Goal: Task Accomplishment & Management: Manage account settings

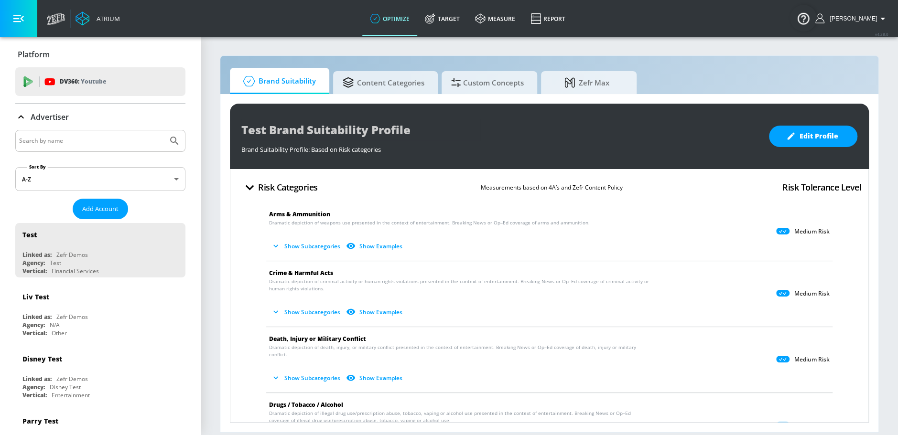
click at [93, 145] on input "Search by name" at bounding box center [91, 141] width 145 height 12
type input "paramount"
click at [164, 130] on button "Submit Search" at bounding box center [174, 140] width 21 height 21
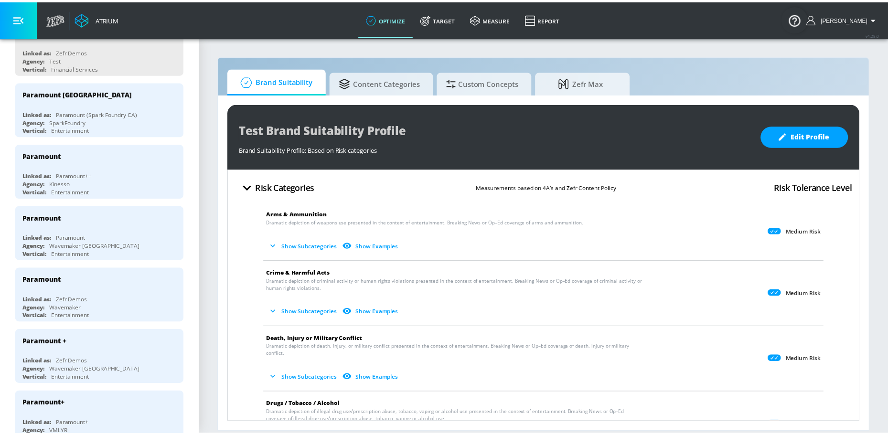
scroll to position [202, 0]
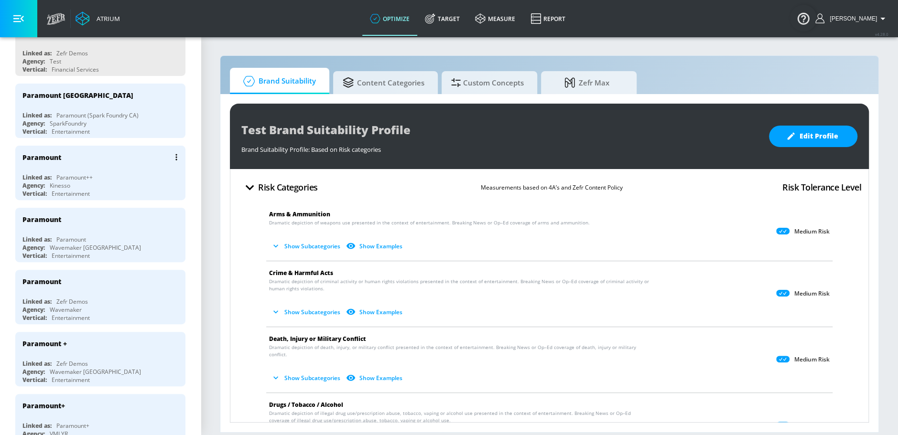
click at [105, 182] on div "Agency: Kinesso" at bounding box center [102, 186] width 161 height 8
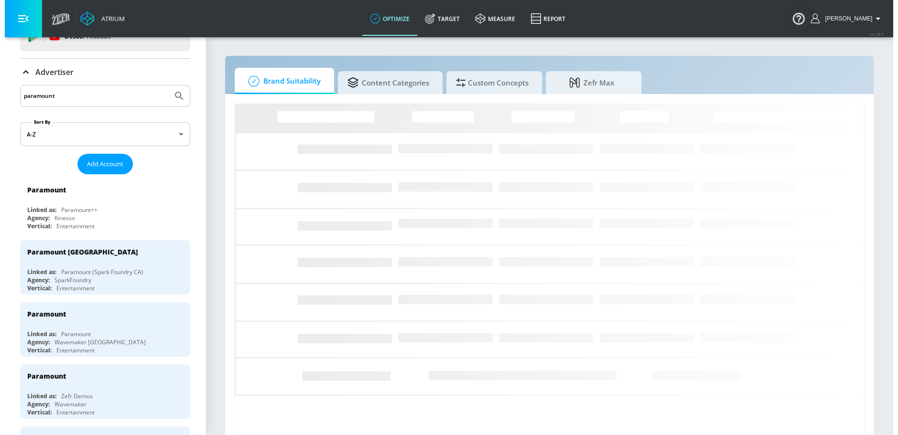
scroll to position [40, 0]
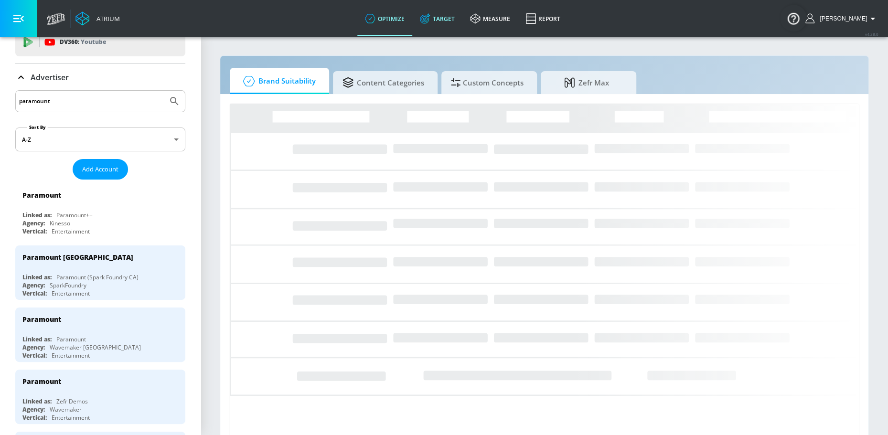
click at [451, 15] on link "Target" at bounding box center [437, 18] width 50 height 34
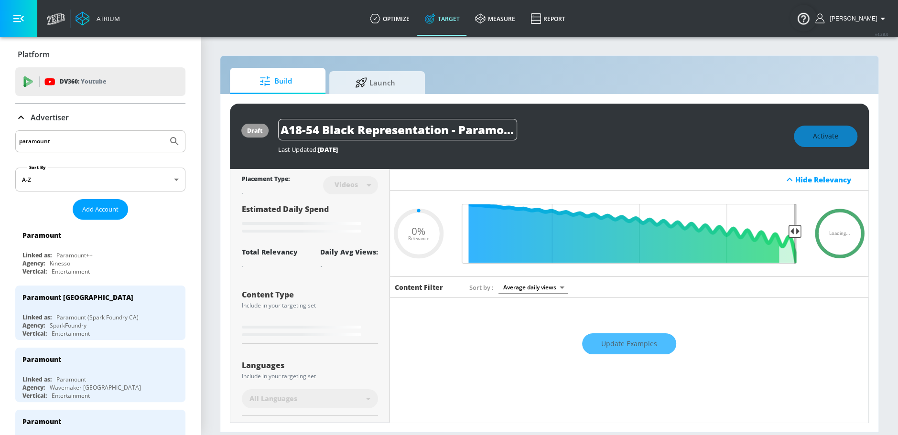
click at [65, 115] on p "Advertiser" at bounding box center [50, 117] width 38 height 11
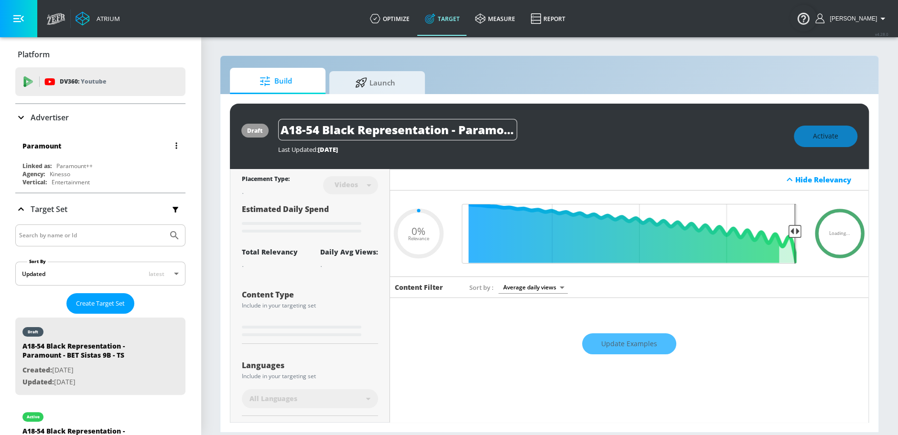
type input "0.5"
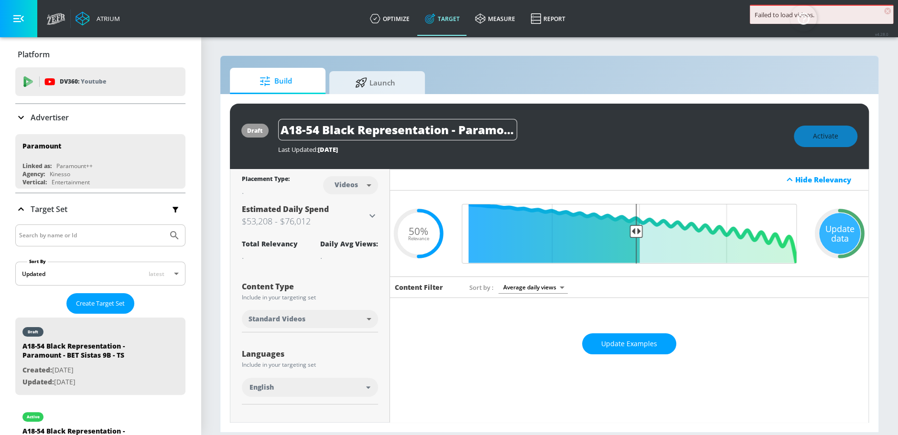
click at [44, 123] on div "Advertiser" at bounding box center [42, 117] width 54 height 11
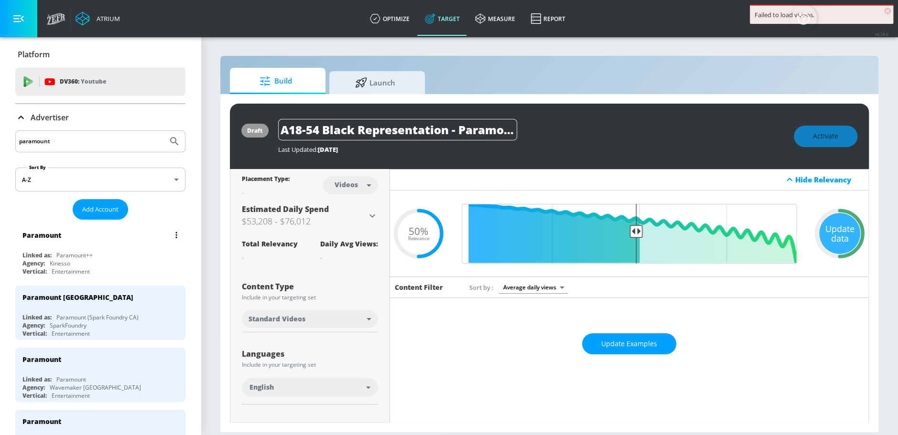
click at [170, 235] on button "list of Advertiser" at bounding box center [176, 234] width 13 height 13
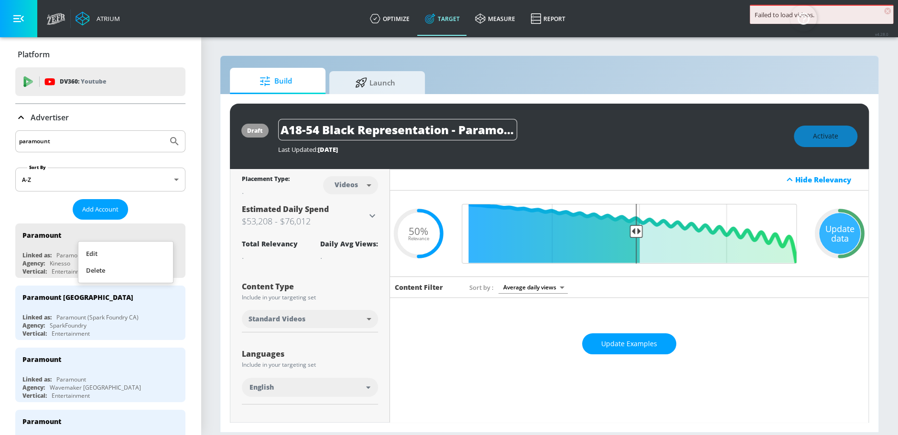
click at [151, 251] on li "Edit" at bounding box center [125, 254] width 95 height 17
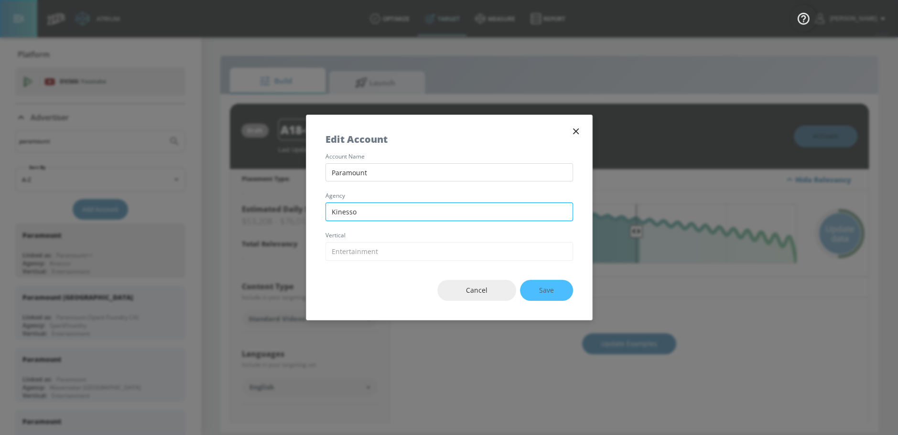
click at [400, 210] on input "Kinesso" at bounding box center [449, 212] width 248 height 19
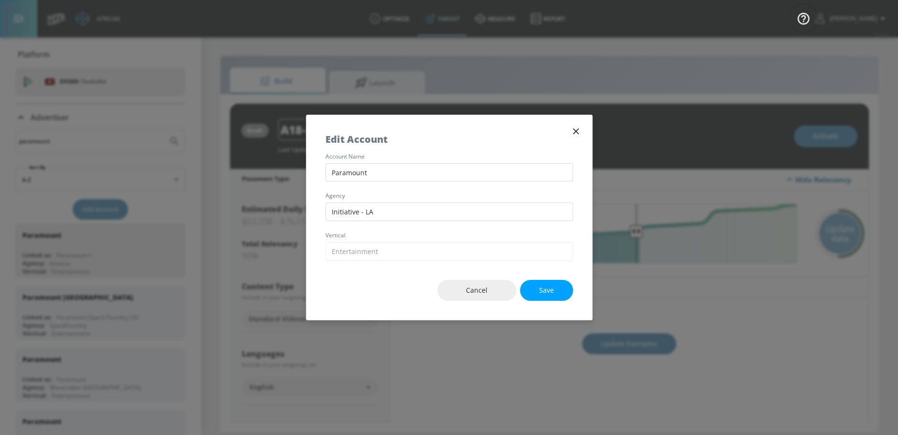
type input "Initiative - LA"
click at [531, 278] on div "Cancel Save" at bounding box center [449, 291] width 286 height 60
click at [536, 285] on button "Save" at bounding box center [546, 291] width 53 height 22
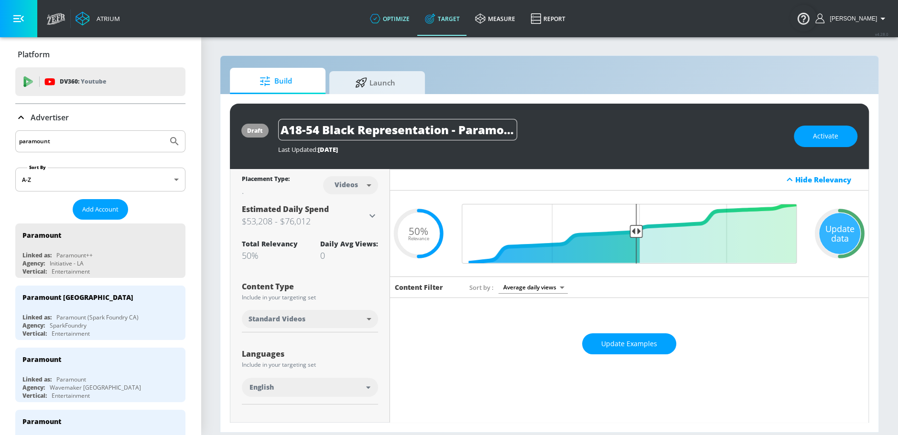
click at [403, 16] on link "optimize" at bounding box center [389, 18] width 55 height 34
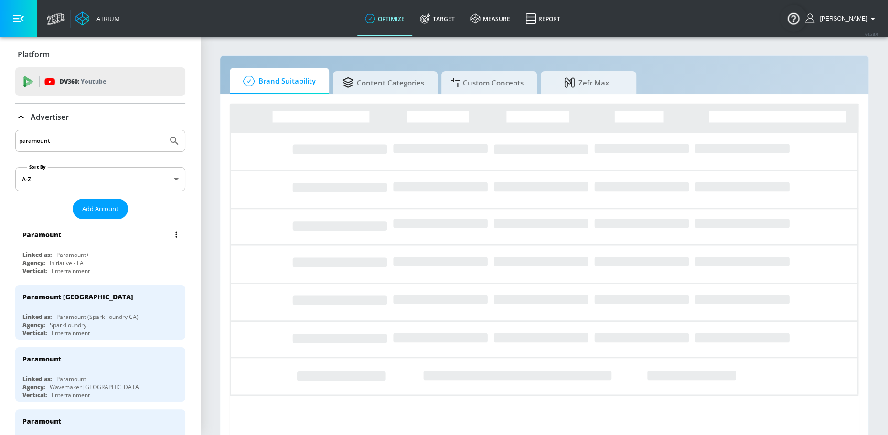
click at [170, 236] on button "list of Advertiser" at bounding box center [176, 234] width 13 height 13
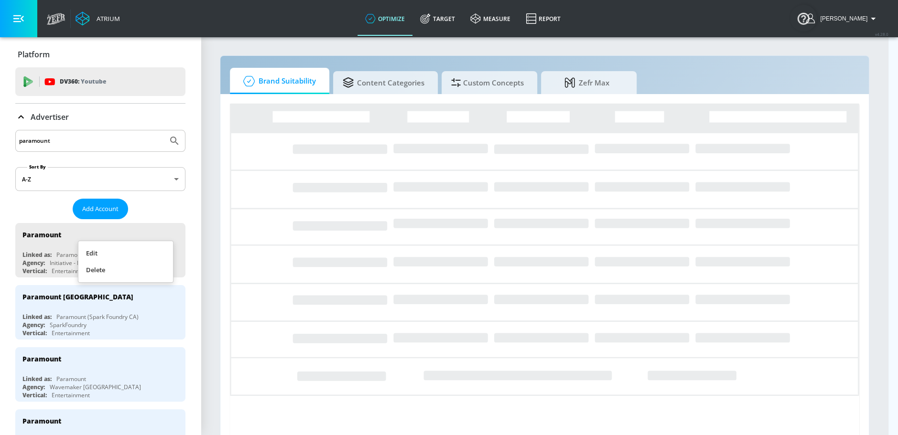
click at [221, 200] on div at bounding box center [449, 217] width 898 height 435
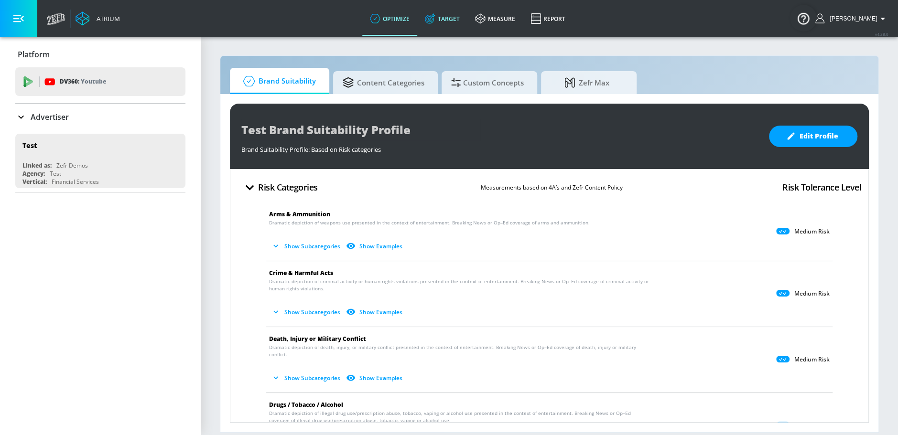
click at [447, 30] on link "Target" at bounding box center [442, 18] width 50 height 34
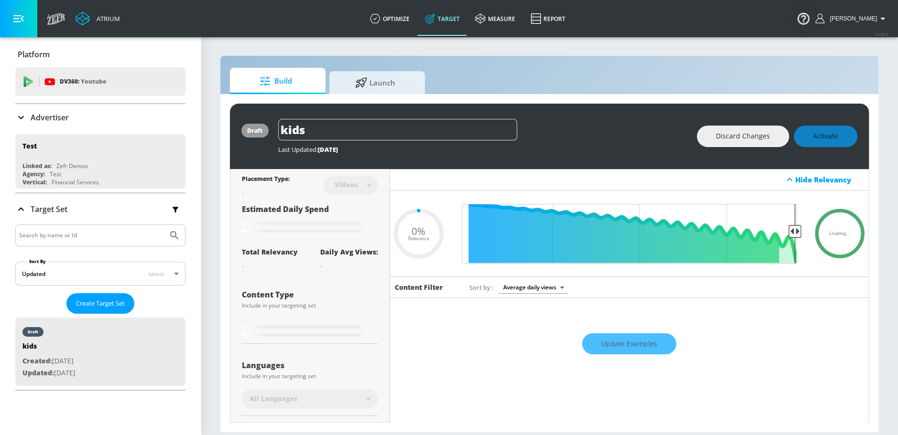
type input "0.05"
click at [74, 119] on div "Advertiser" at bounding box center [100, 117] width 170 height 11
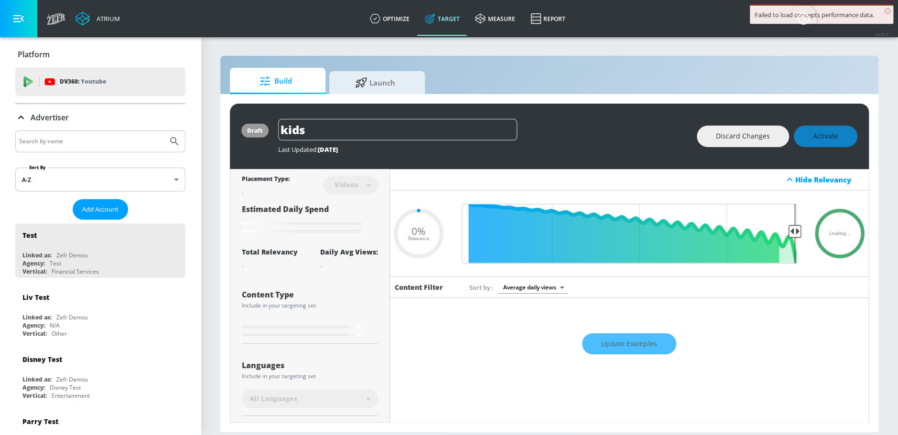
click at [67, 140] on input "Search by name" at bounding box center [91, 141] width 145 height 12
type input "cbs"
type input "0.89"
type input "cbs"
click at [164, 131] on button "Submit Search" at bounding box center [174, 141] width 21 height 21
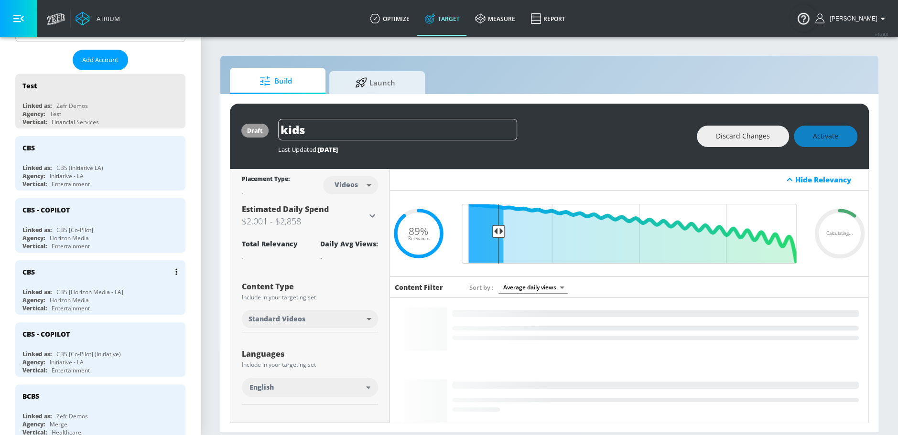
scroll to position [152, 0]
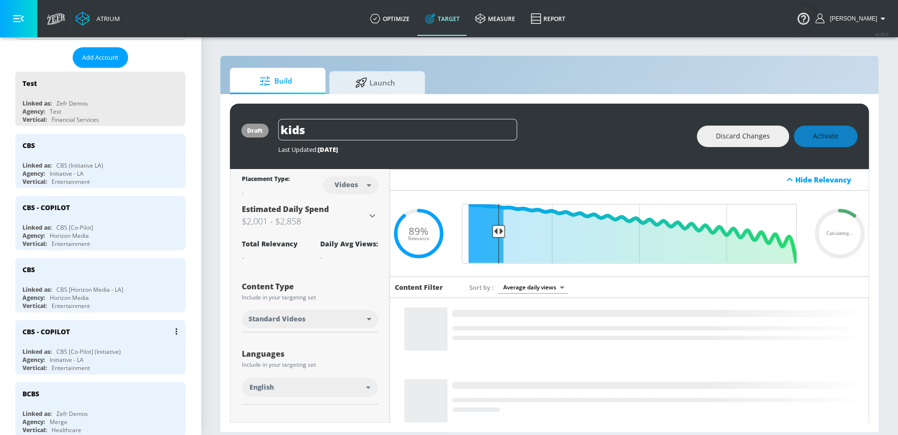
click at [94, 340] on div "CBS - COPILOT Linked as: CBS [Co-Pilot] (Initiative) Agency: Initiative - LA Ve…" at bounding box center [100, 347] width 170 height 54
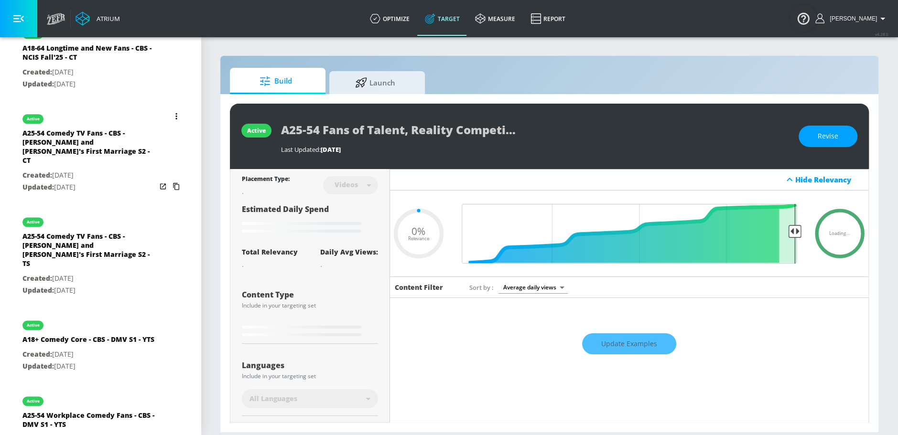
scroll to position [964, 0]
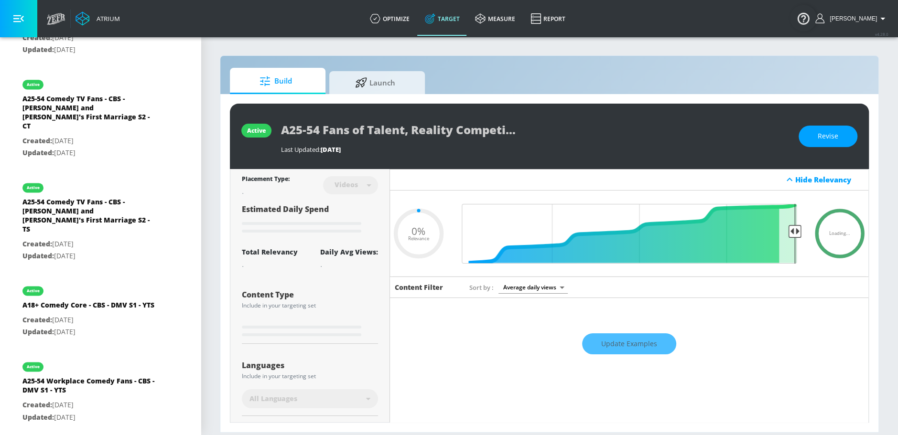
type input "0.5"
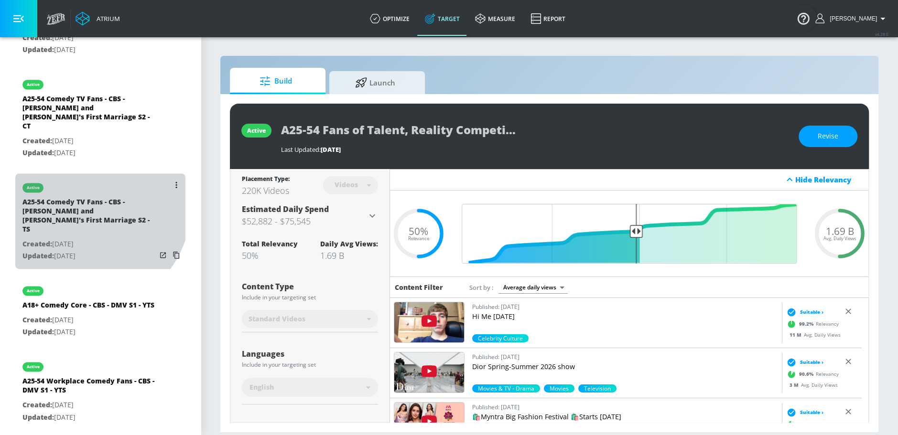
click at [82, 197] on div "A25-54 Comedy TV Fans - CBS - [PERSON_NAME] and [PERSON_NAME]'s First Marriage …" at bounding box center [89, 217] width 134 height 41
type input "A25-54 Comedy TV Fans - CBS - [PERSON_NAME] and [PERSON_NAME]'s First Marriage …"
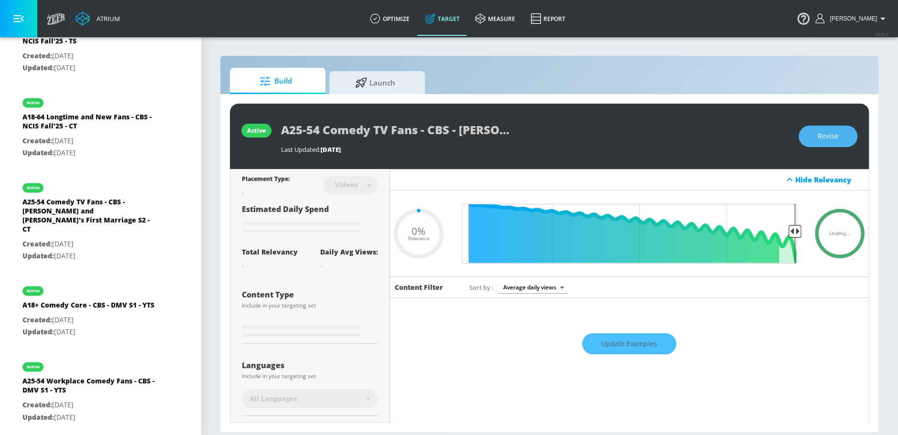
click at [829, 140] on span "Revise" at bounding box center [828, 136] width 21 height 12
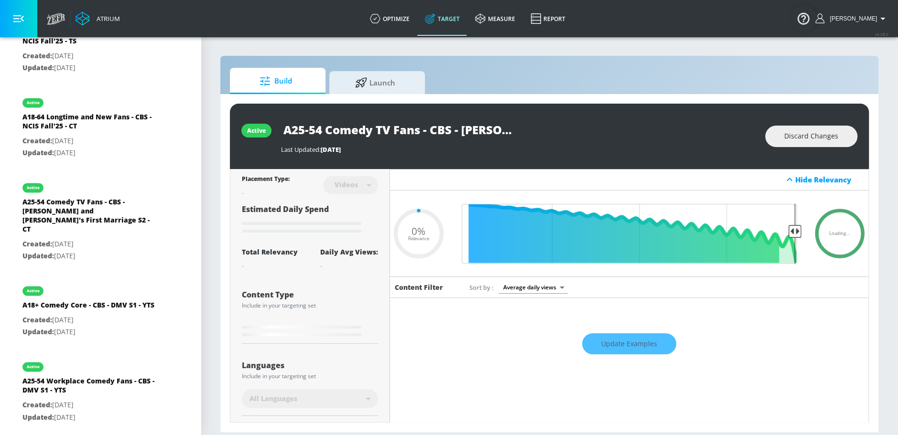
click at [460, 129] on input "A25-54 Comedy TV Fans - CBS - [PERSON_NAME] and [PERSON_NAME]'s First Marriage …" at bounding box center [400, 130] width 239 height 22
type input "0.5"
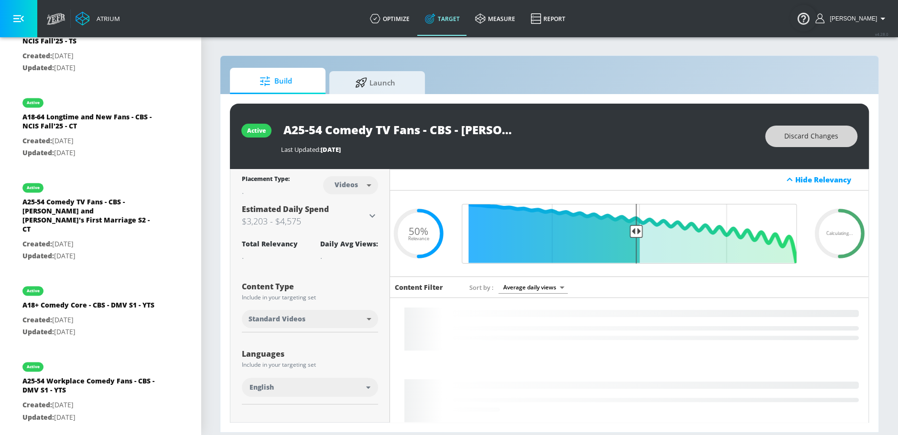
click at [805, 141] on span "Discard Changes" at bounding box center [811, 136] width 54 height 12
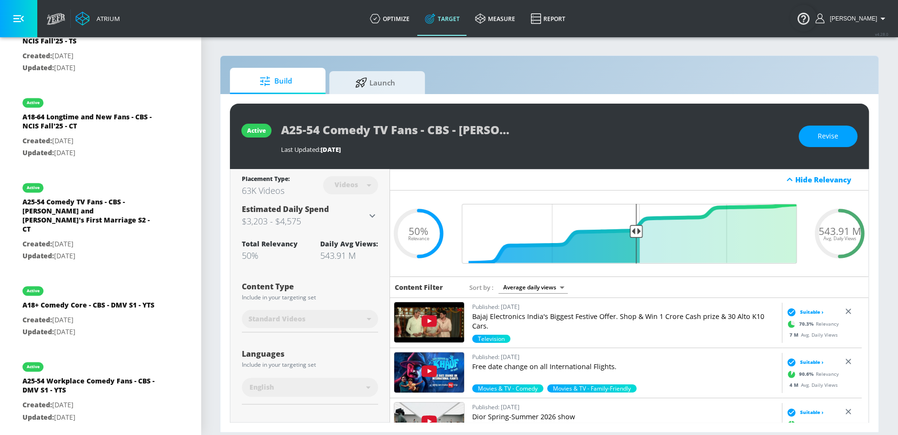
scroll to position [161, 0]
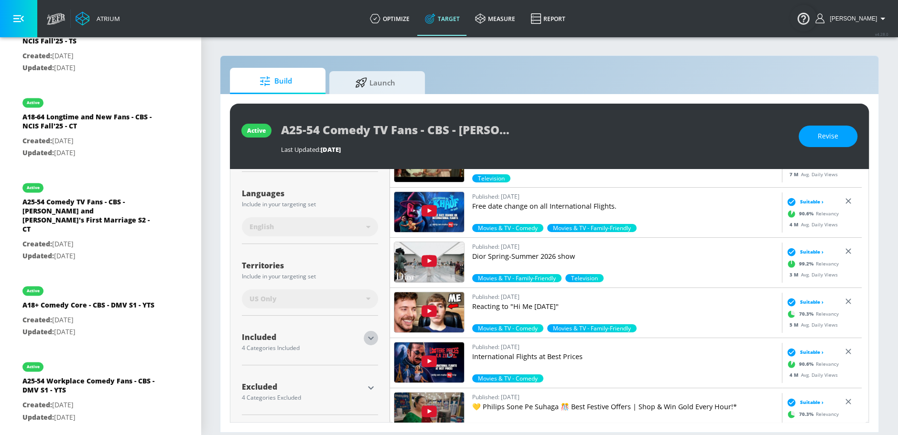
click at [371, 342] on icon "button" at bounding box center [370, 338] width 11 height 11
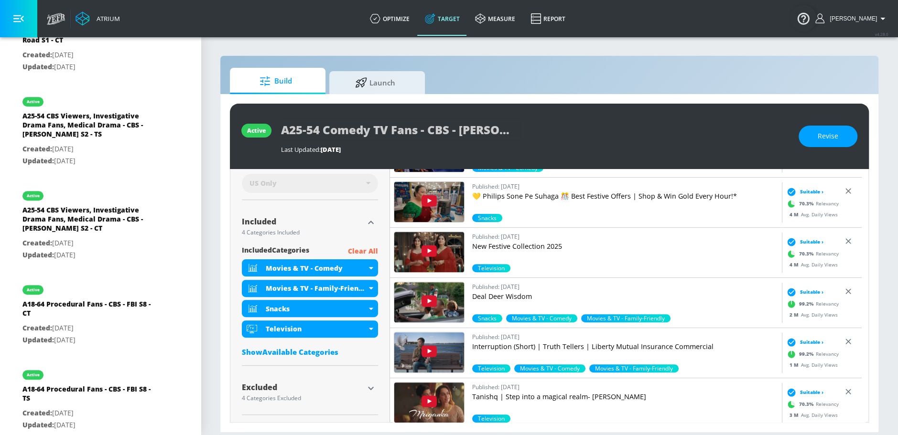
scroll to position [0, 0]
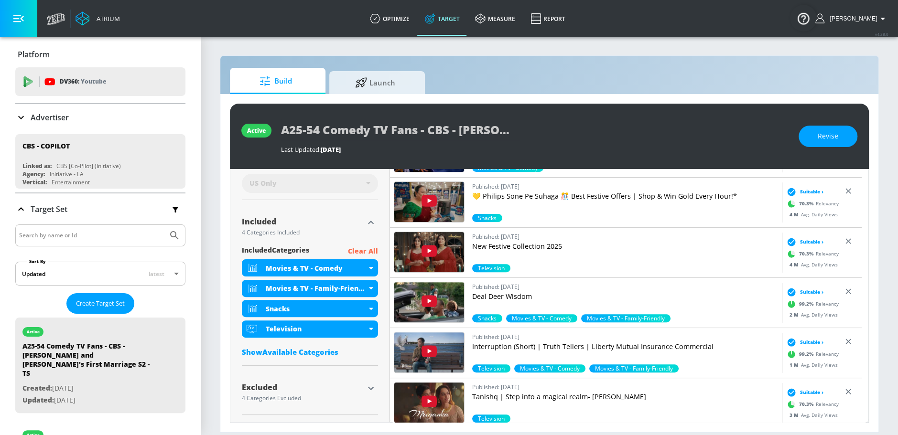
click at [96, 120] on div "Advertiser" at bounding box center [100, 117] width 170 height 11
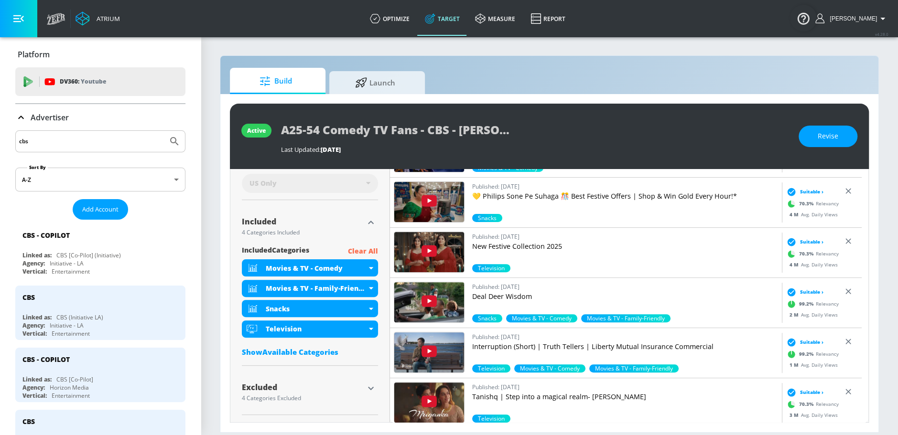
click at [76, 142] on input "cbs" at bounding box center [91, 141] width 145 height 12
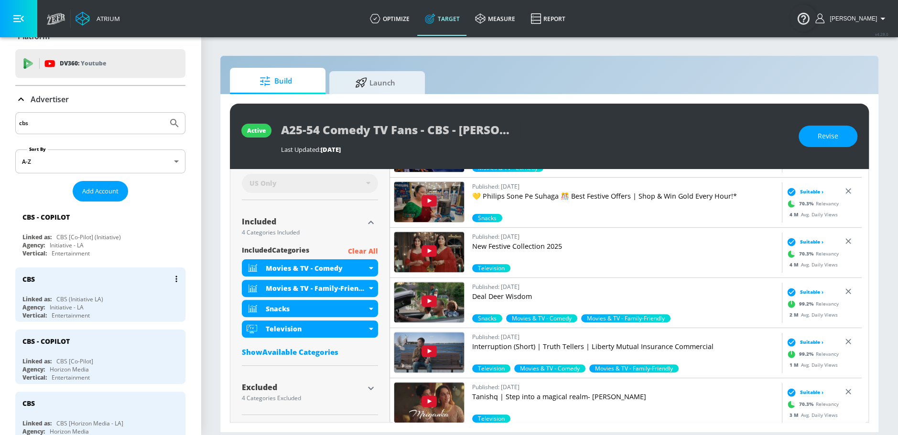
scroll to position [27, 0]
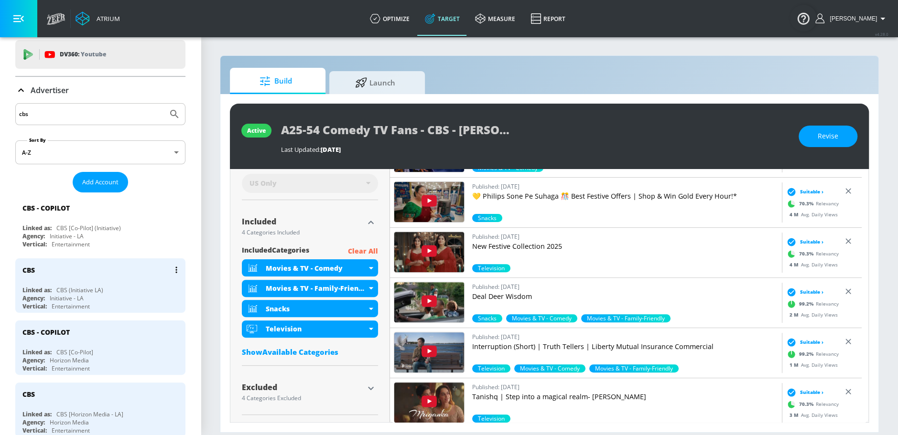
click at [89, 276] on div "CBS" at bounding box center [102, 269] width 161 height 23
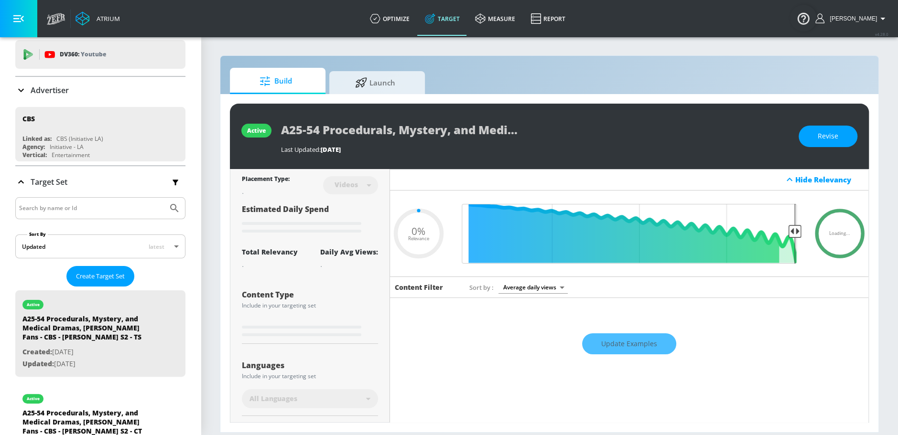
type input "0.05"
click at [104, 280] on button "Create Target Set" at bounding box center [100, 276] width 68 height 21
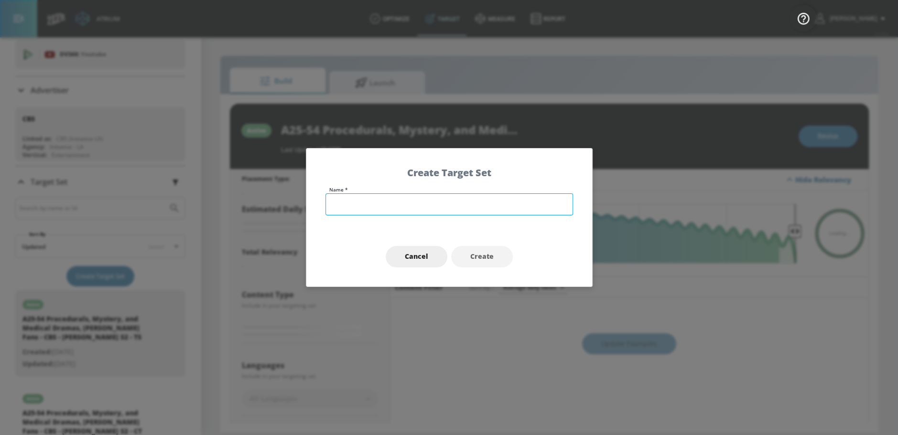
click at [423, 204] on input "text" at bounding box center [449, 205] width 248 height 22
click at [363, 201] on input "A" at bounding box center [449, 205] width 248 height 22
paste input "25-54 Comedy TV Fans - CBS - [PERSON_NAME] and [PERSON_NAME]'s First Marriage S…"
type input "A25-54 Comedy TV Fans - CBS - [PERSON_NAME] and [PERSON_NAME]'s First Marriage …"
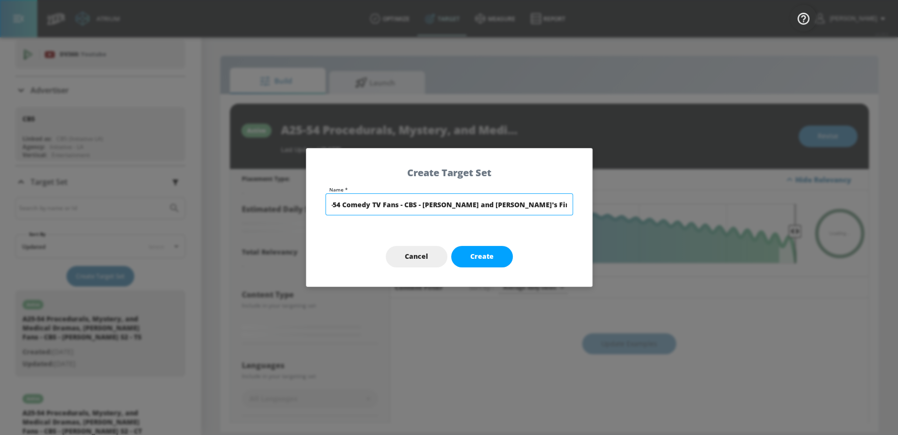
type input "0.5"
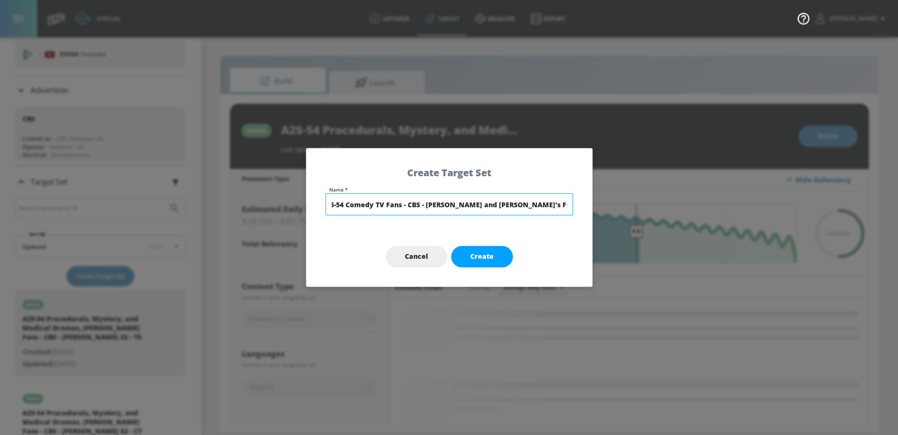
scroll to position [0, 14]
type input "A25-54 Comedy TV Fans - CBS - [PERSON_NAME] and [PERSON_NAME]'s First Marriage …"
click at [464, 259] on button "Create" at bounding box center [482, 257] width 62 height 22
type input "A25-54 Comedy TV Fans - CBS - [PERSON_NAME] and [PERSON_NAME]'s First Marriage …"
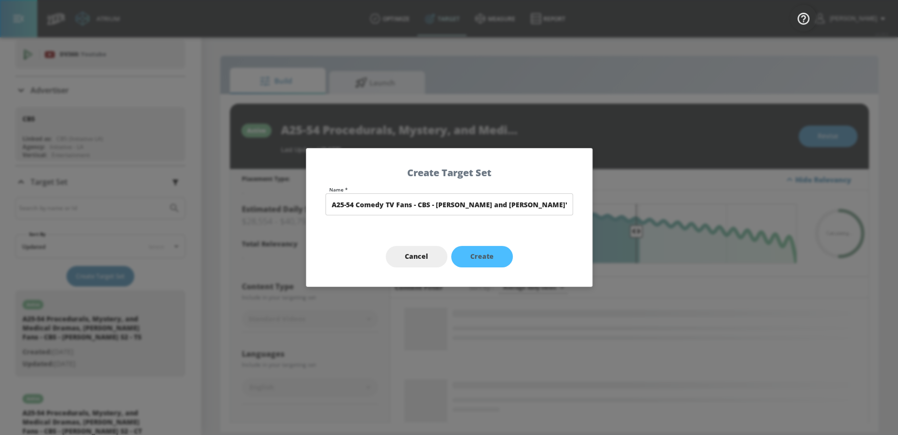
type input "channels"
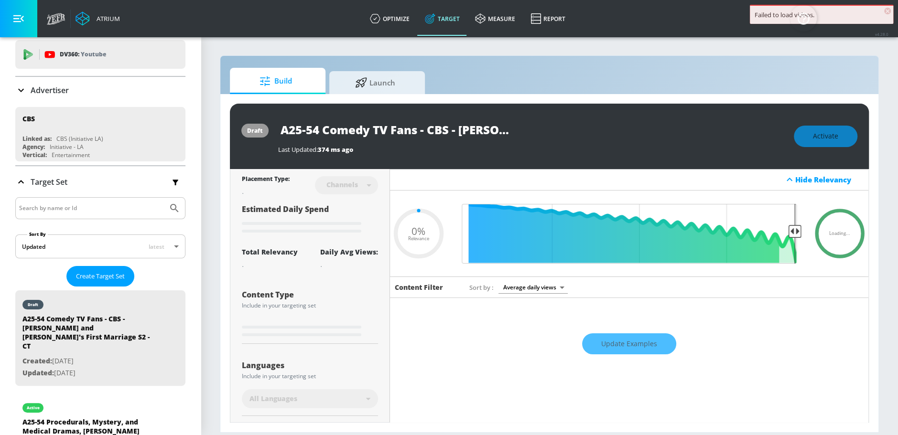
type input "0.6"
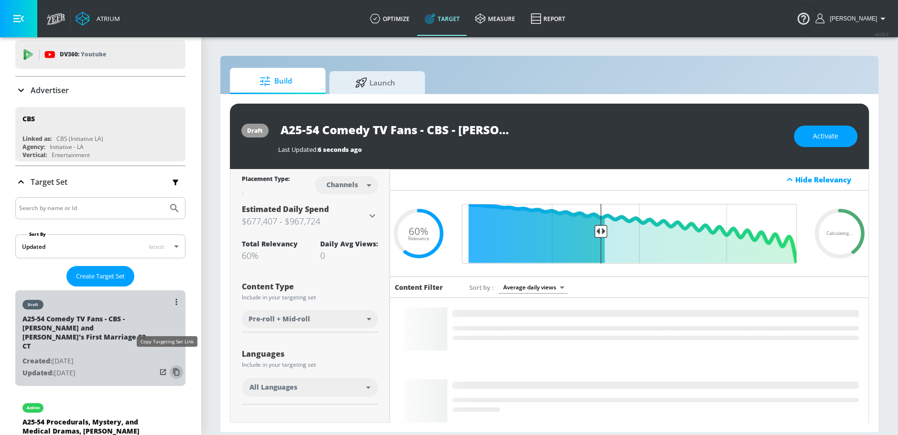
click at [169, 365] on icon "list of Target Set" at bounding box center [176, 372] width 15 height 15
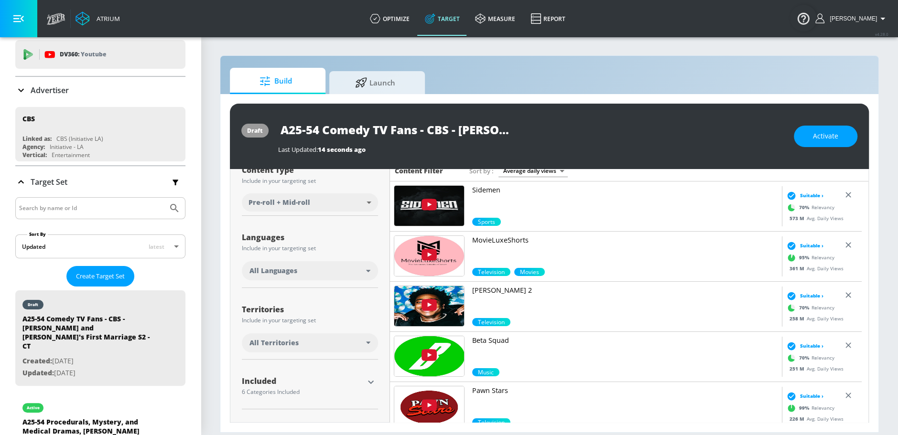
scroll to position [161, 0]
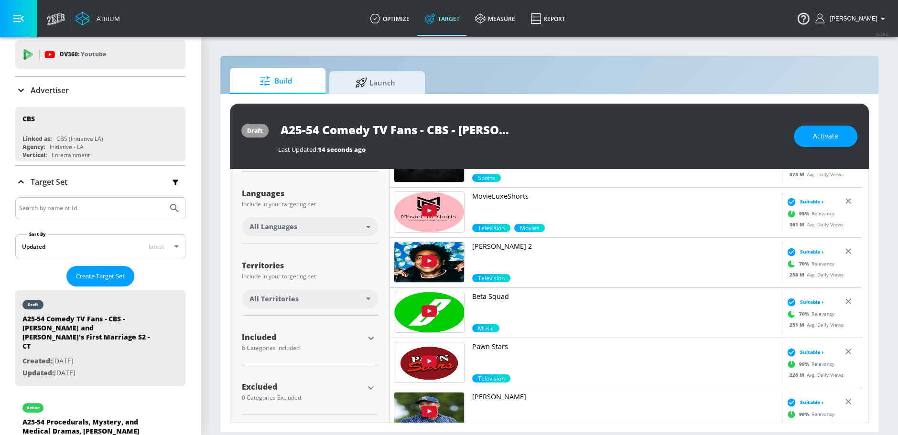
click at [347, 225] on div "All Languages" at bounding box center [307, 227] width 117 height 10
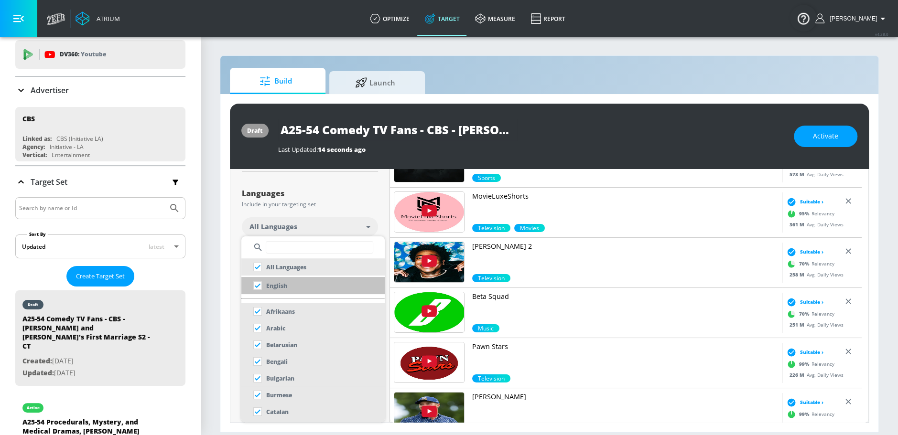
click at [287, 281] on li "English" at bounding box center [312, 285] width 143 height 17
checkbox input "false"
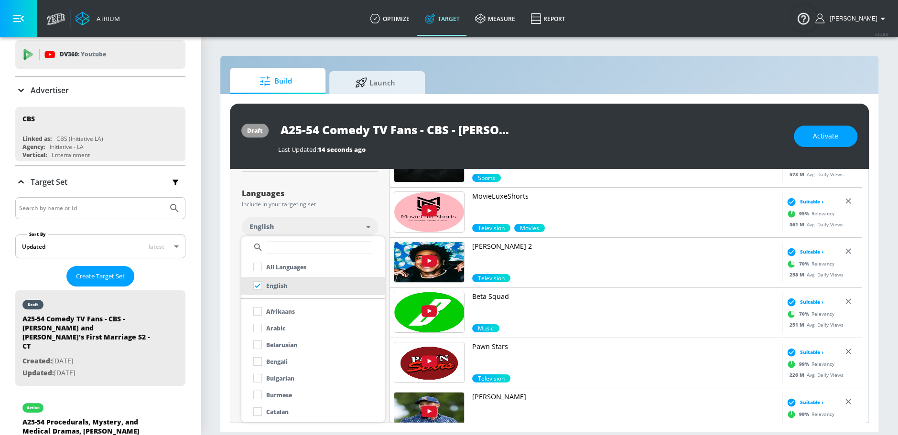
click at [317, 211] on div at bounding box center [449, 217] width 898 height 435
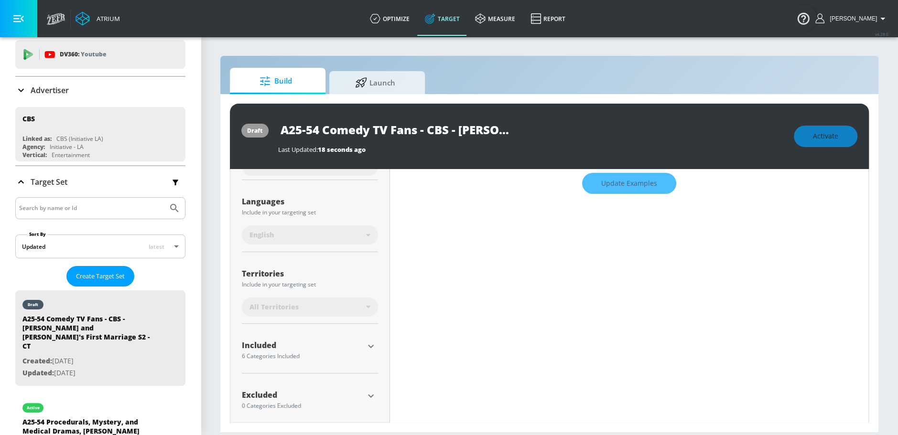
scroll to position [168, 0]
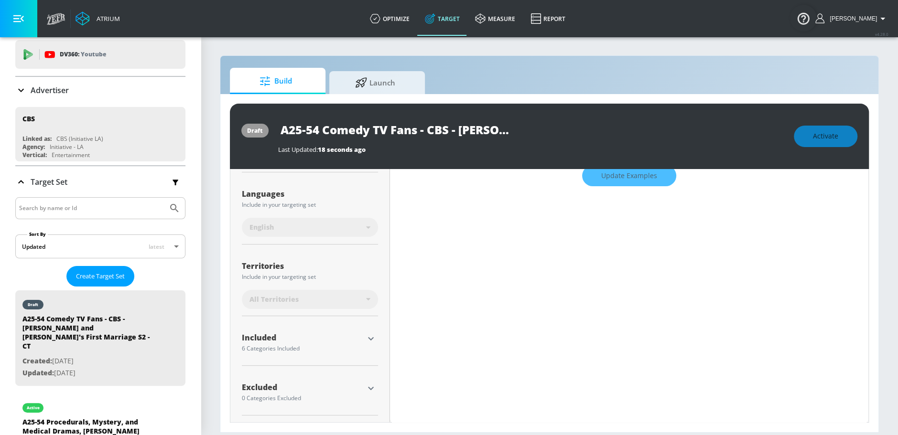
click at [322, 304] on div "All Territories" at bounding box center [310, 299] width 136 height 19
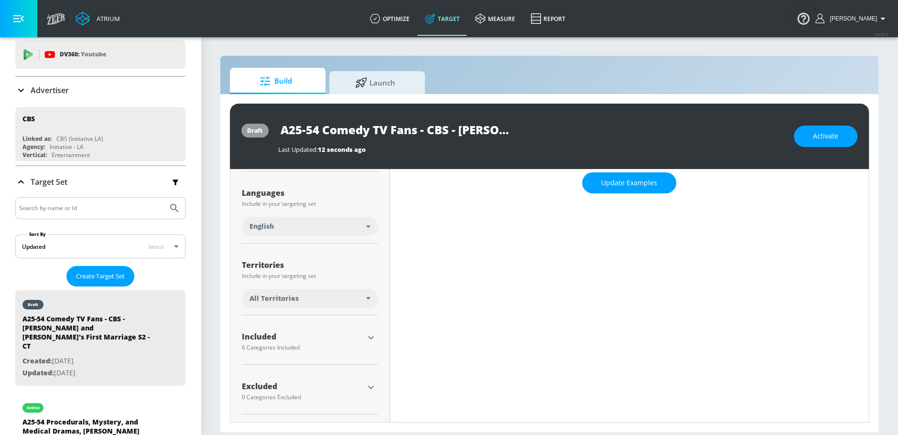
scroll to position [160, 0]
click at [328, 291] on div "All Territories" at bounding box center [310, 299] width 136 height 19
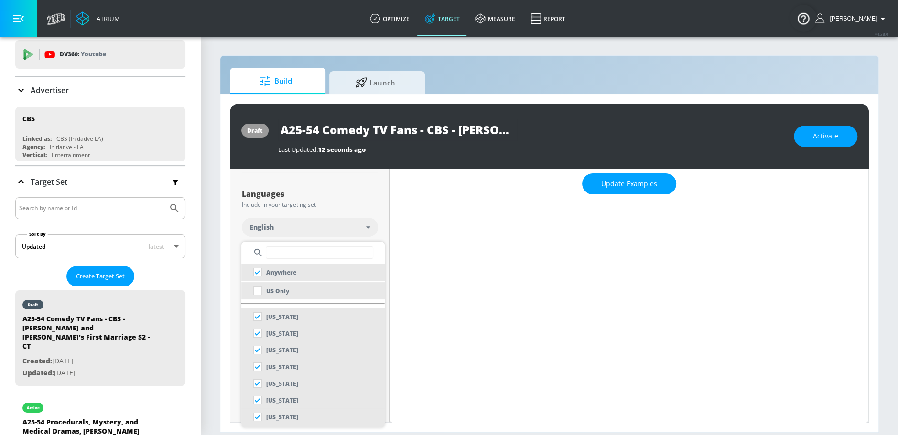
click at [304, 292] on li "US Only" at bounding box center [312, 290] width 143 height 17
checkbox input "false"
checkbox input "true"
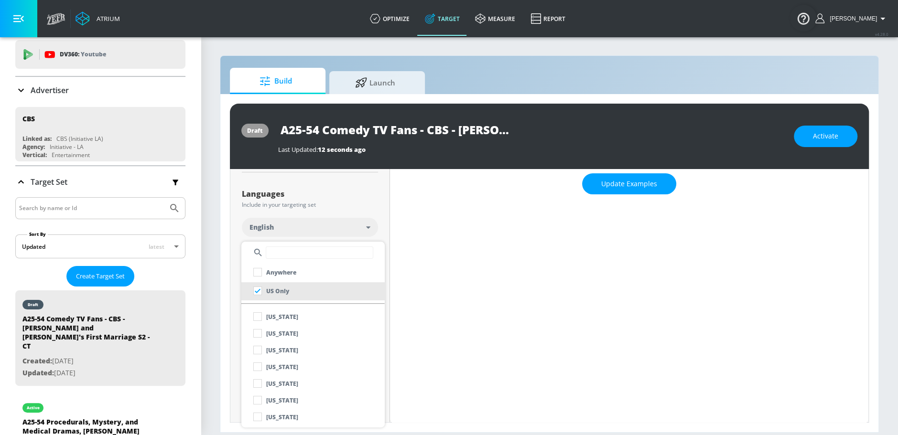
click at [372, 193] on div at bounding box center [449, 217] width 898 height 435
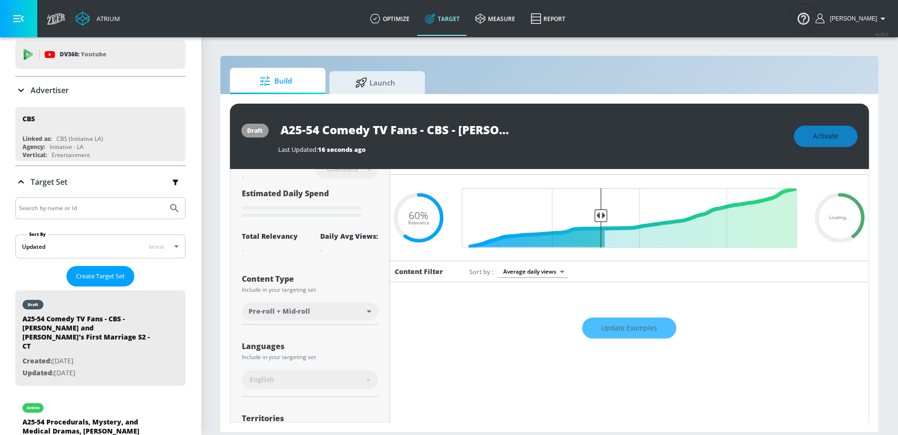
scroll to position [0, 0]
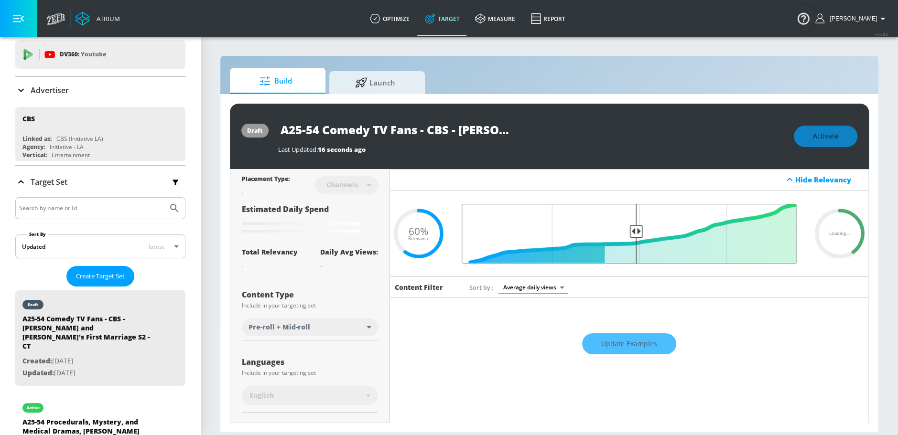
click at [630, 232] on input "Final Threshold" at bounding box center [629, 234] width 345 height 60
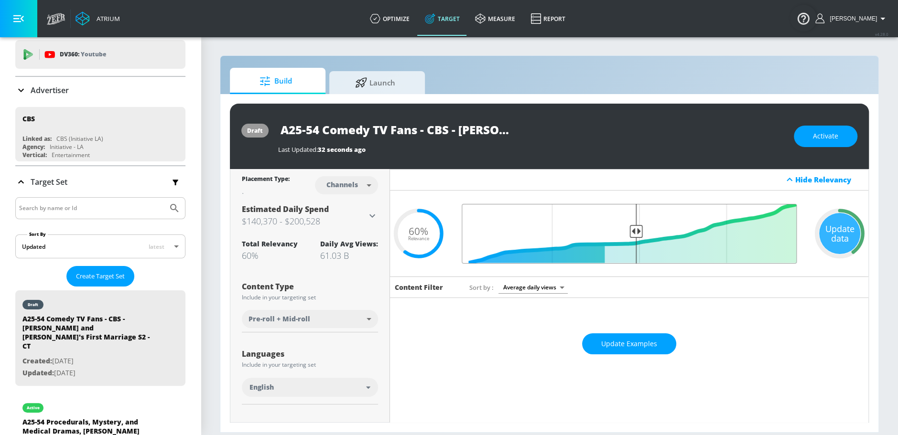
type input "0.5"
click at [631, 227] on input "Final Threshold" at bounding box center [629, 234] width 345 height 60
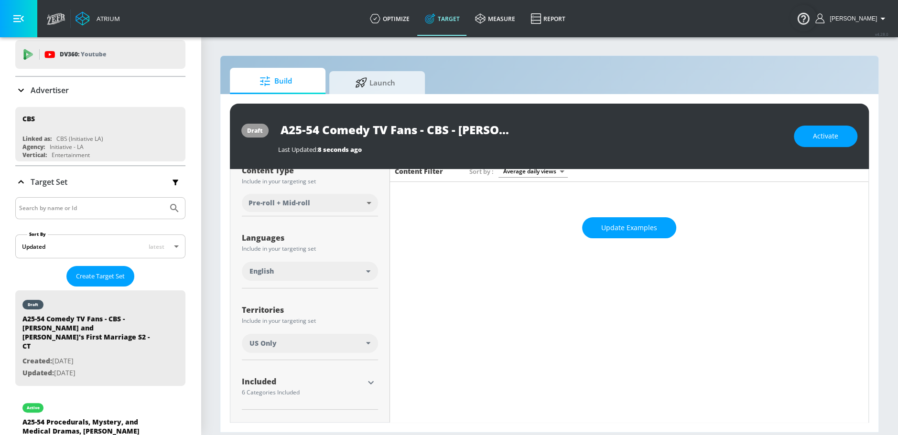
scroll to position [160, 0]
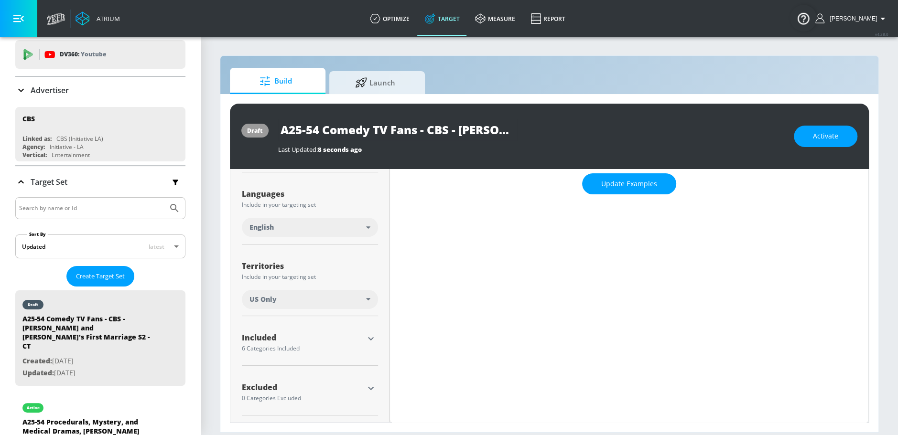
click at [368, 388] on icon "button" at bounding box center [370, 388] width 11 height 11
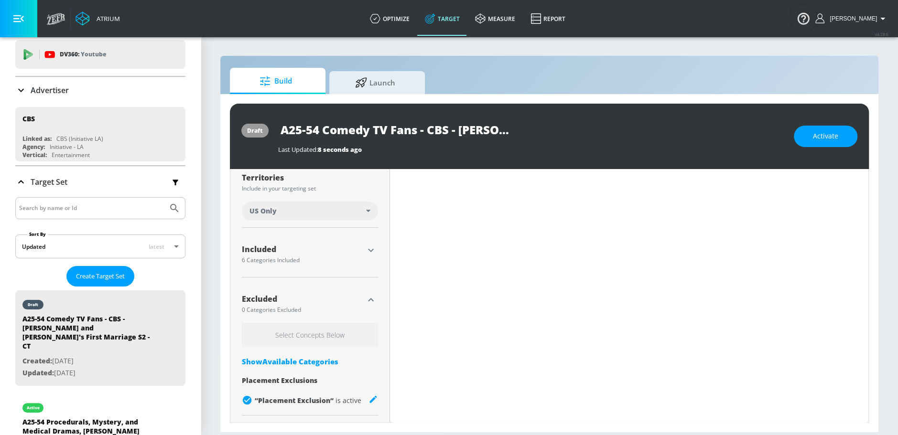
click at [315, 361] on div "Show Available Categories" at bounding box center [310, 362] width 136 height 10
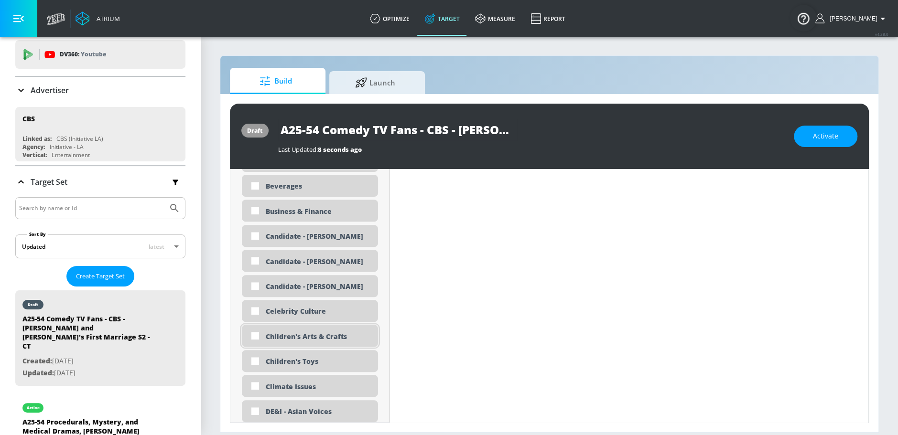
scroll to position [670, 0]
drag, startPoint x: 303, startPoint y: 341, endPoint x: 294, endPoint y: 350, distance: 13.2
click at [303, 341] on div "Children's Arts & Crafts" at bounding box center [310, 335] width 136 height 22
checkbox input "true"
click at [291, 355] on div "Children's Toys" at bounding box center [310, 360] width 136 height 22
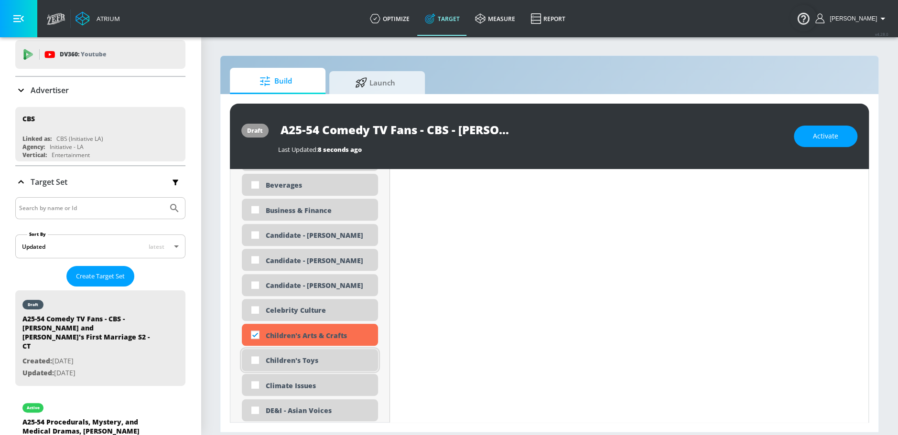
checkbox input "true"
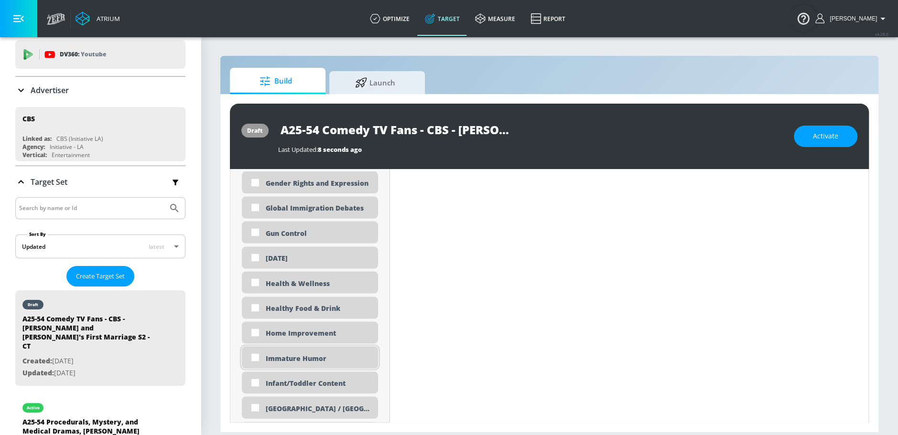
scroll to position [1465, 0]
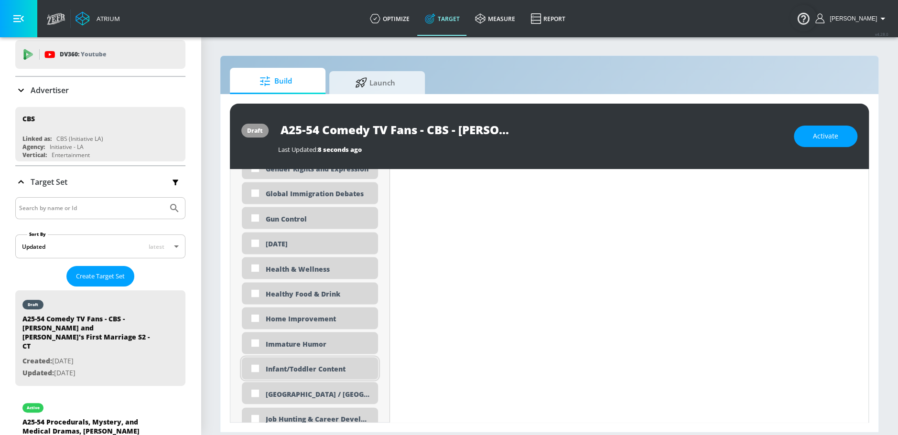
click at [315, 368] on div "Infant/Toddler Content" at bounding box center [318, 368] width 105 height 9
checkbox input "true"
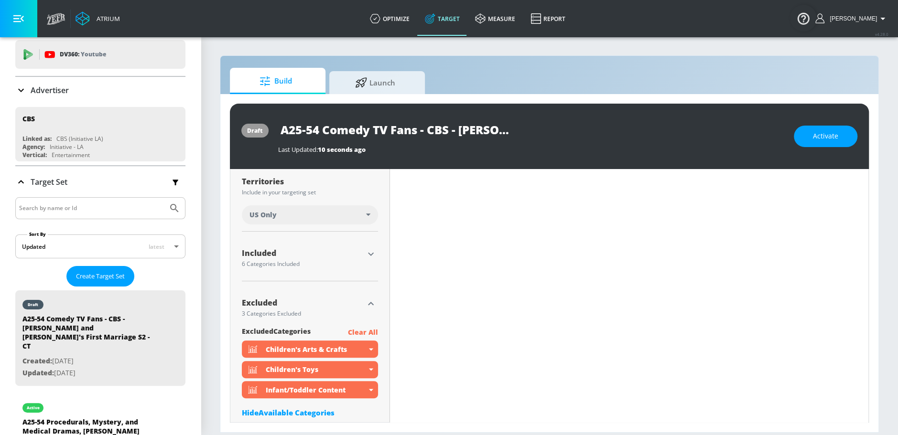
scroll to position [244, 0]
click at [372, 250] on icon "button" at bounding box center [370, 254] width 11 height 11
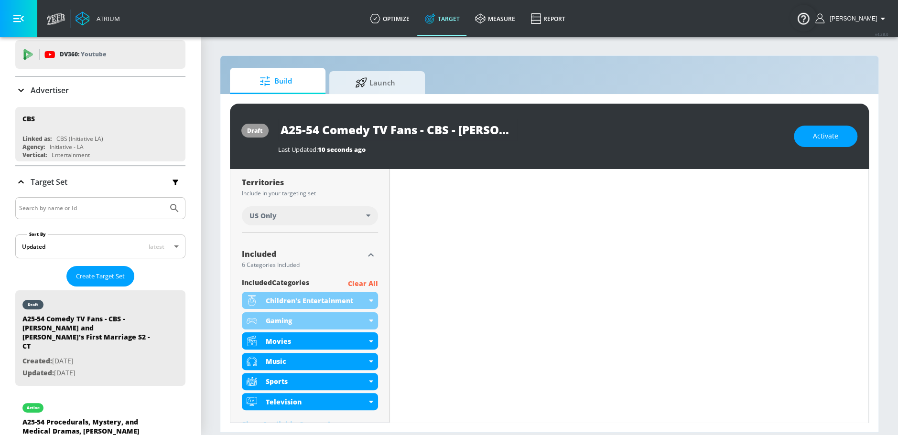
click at [358, 281] on p "Clear All" at bounding box center [363, 284] width 30 height 12
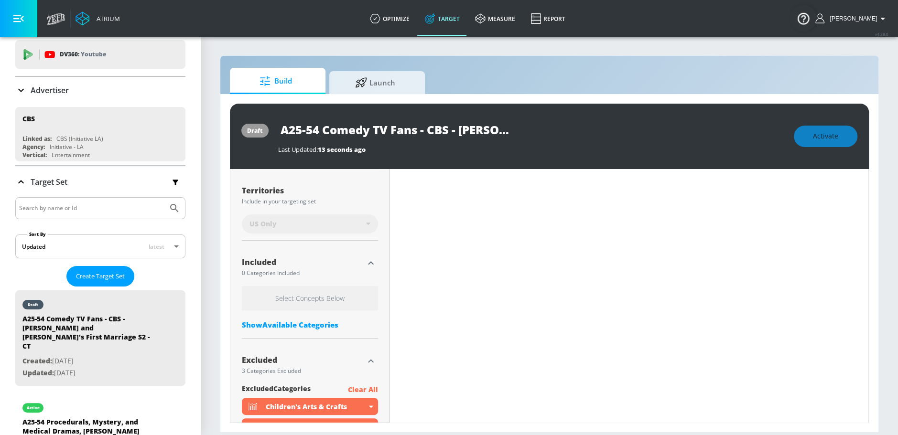
scroll to position [251, 0]
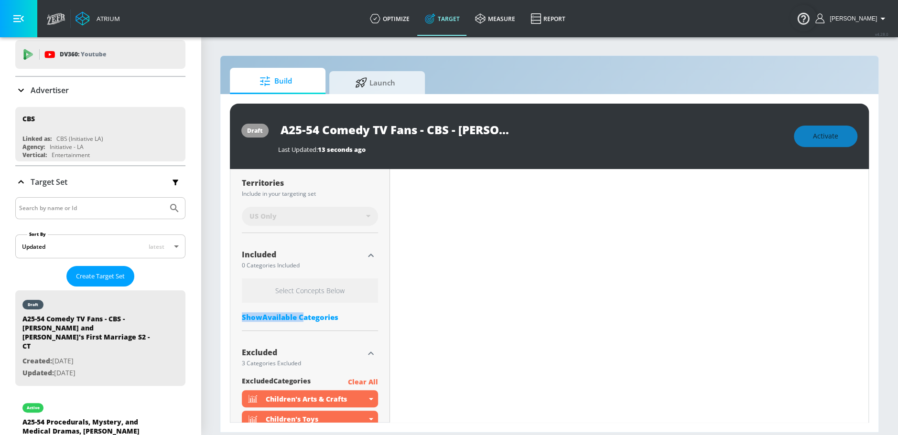
click at [302, 312] on div "Show Available Categories" at bounding box center [310, 317] width 136 height 10
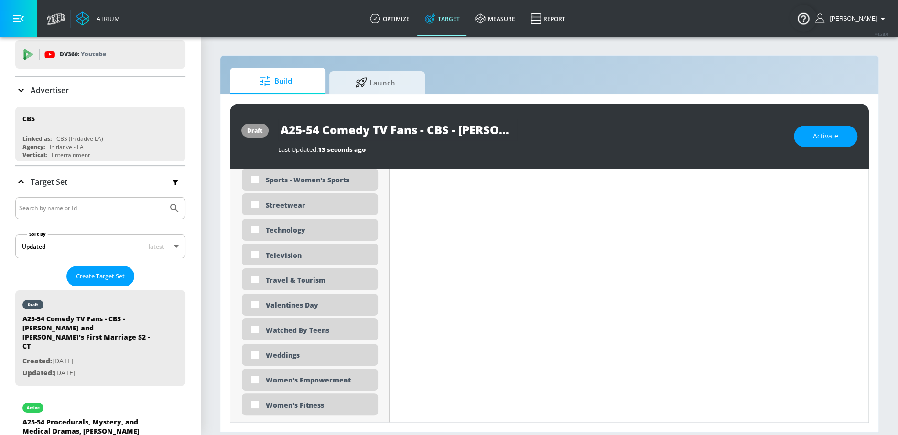
scroll to position [2845, 0]
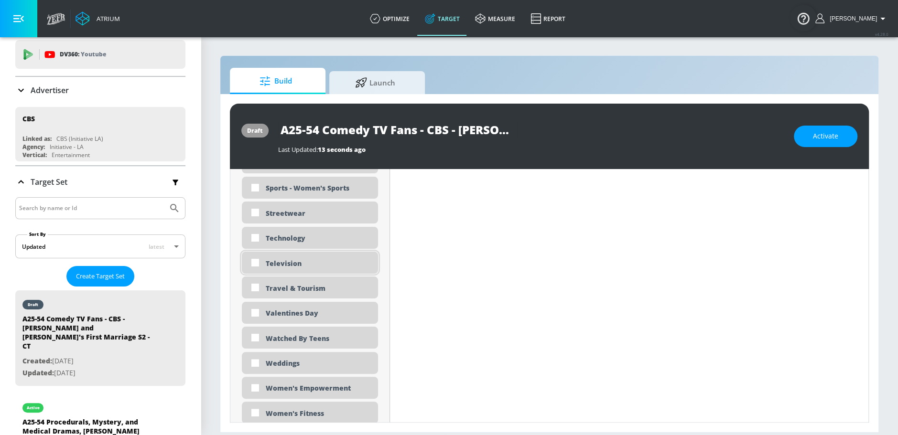
click at [324, 258] on div "Television" at bounding box center [310, 263] width 136 height 22
checkbox input "true"
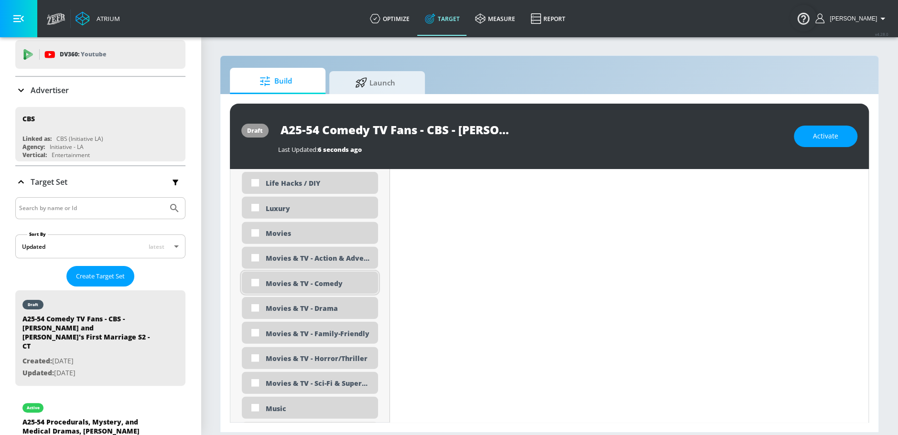
scroll to position [1723, 0]
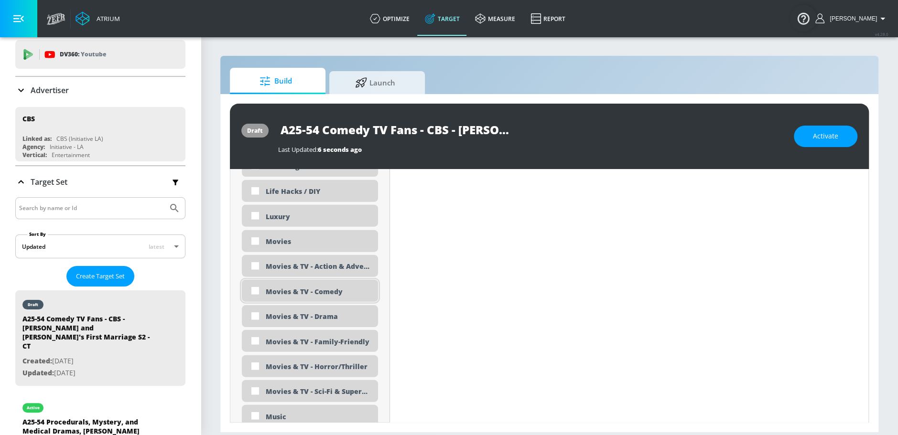
click at [329, 293] on div "Movies & TV - Comedy" at bounding box center [318, 291] width 105 height 9
checkbox input "true"
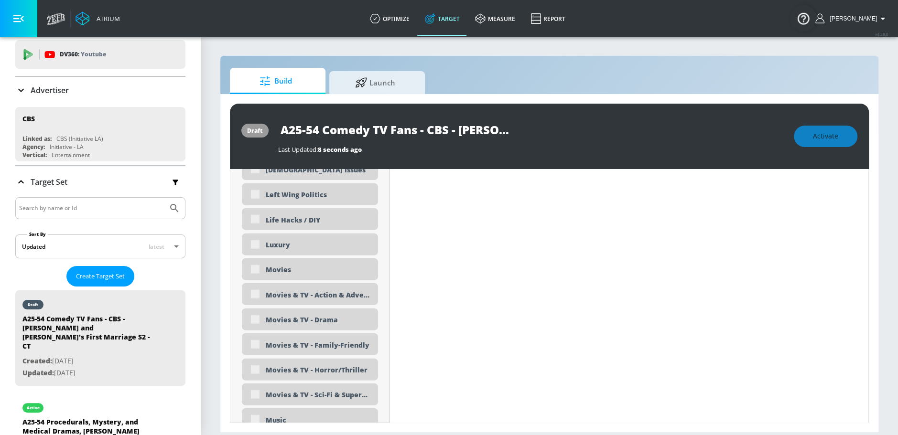
scroll to position [1731, 0]
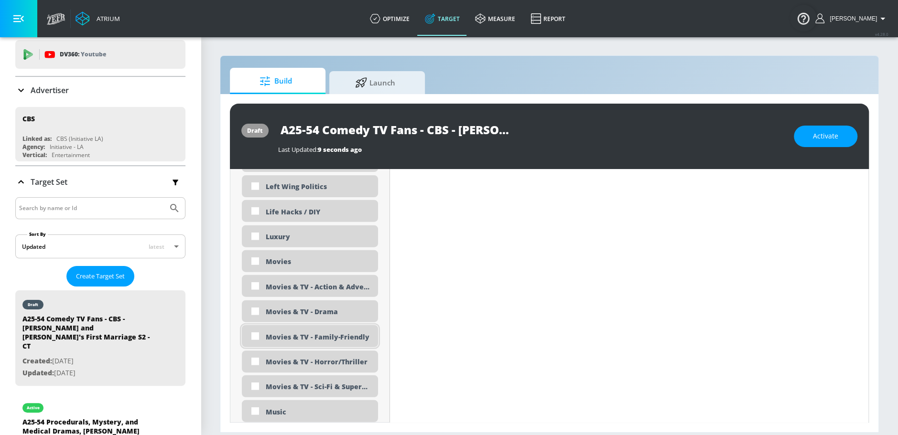
click at [315, 338] on div "Movies & TV - Family-Friendly" at bounding box center [318, 337] width 105 height 9
checkbox input "true"
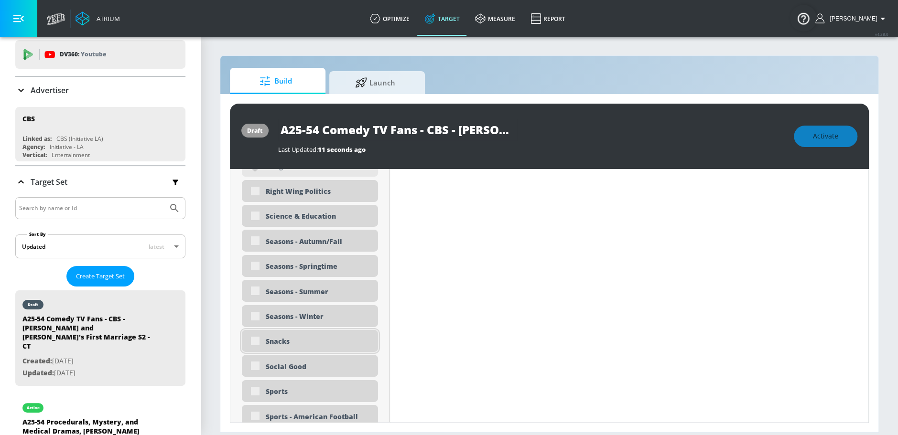
scroll to position [2339, 0]
click at [301, 341] on div "Snacks" at bounding box center [318, 340] width 105 height 9
checkbox input "true"
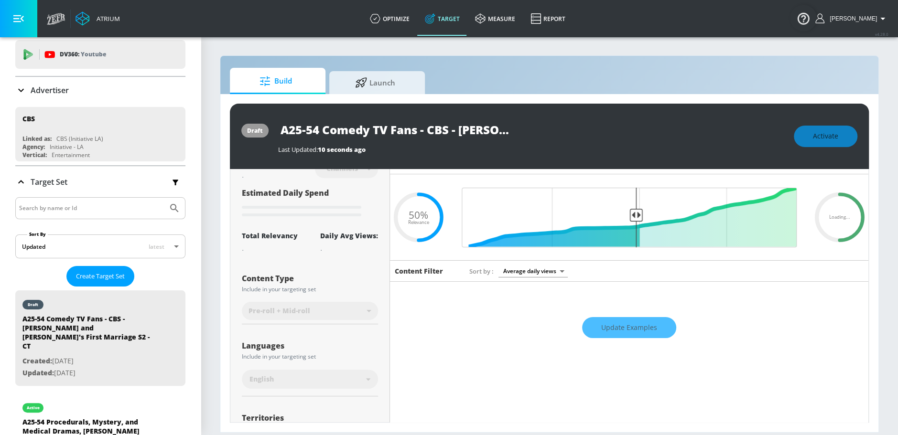
scroll to position [0, 0]
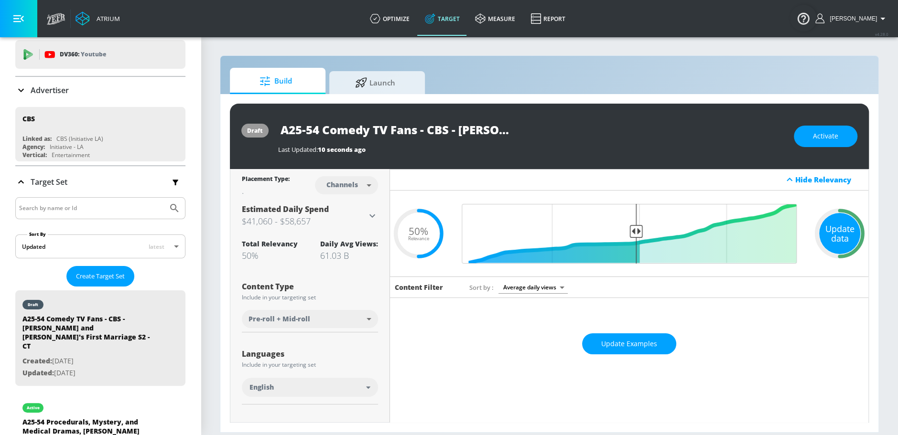
click at [827, 232] on div "Update data" at bounding box center [839, 233] width 41 height 41
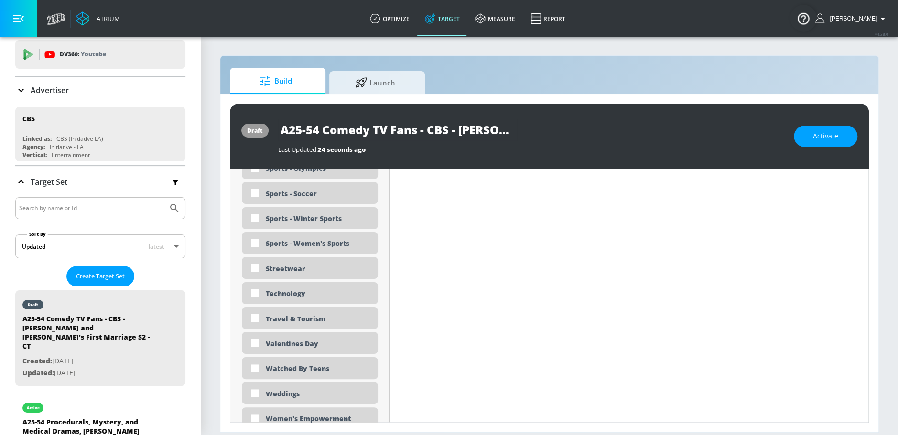
scroll to position [5622, 0]
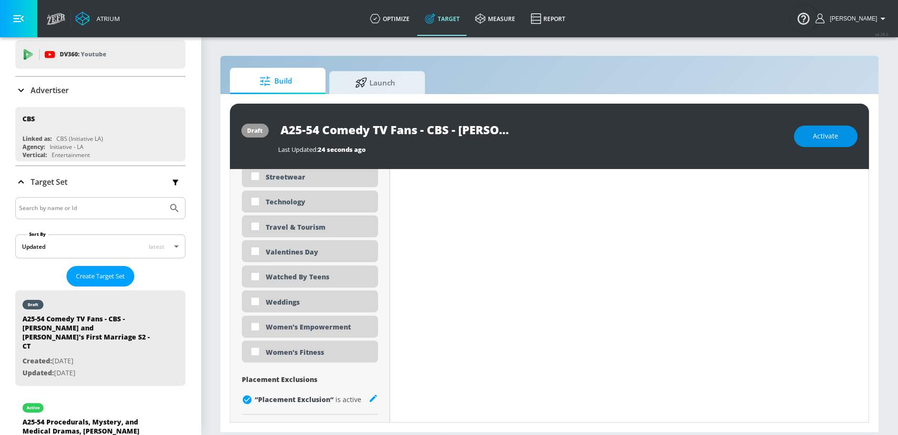
click at [839, 137] on button "Activate" at bounding box center [826, 137] width 64 height 22
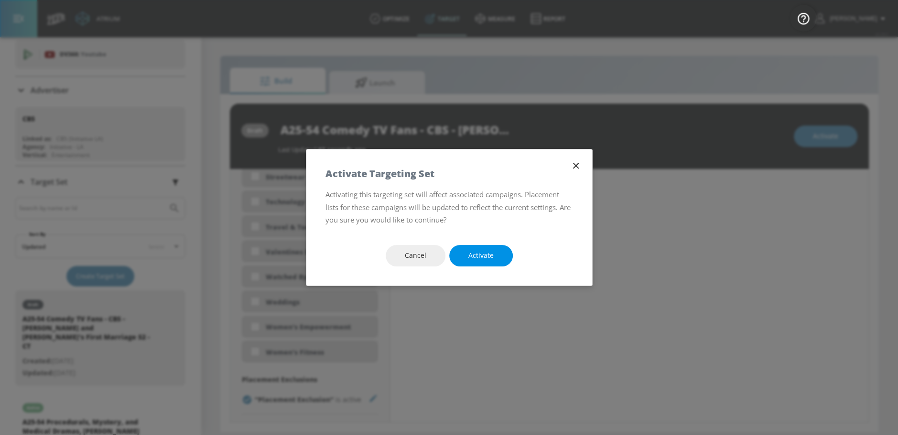
click at [491, 250] on span "Activate" at bounding box center [480, 256] width 25 height 12
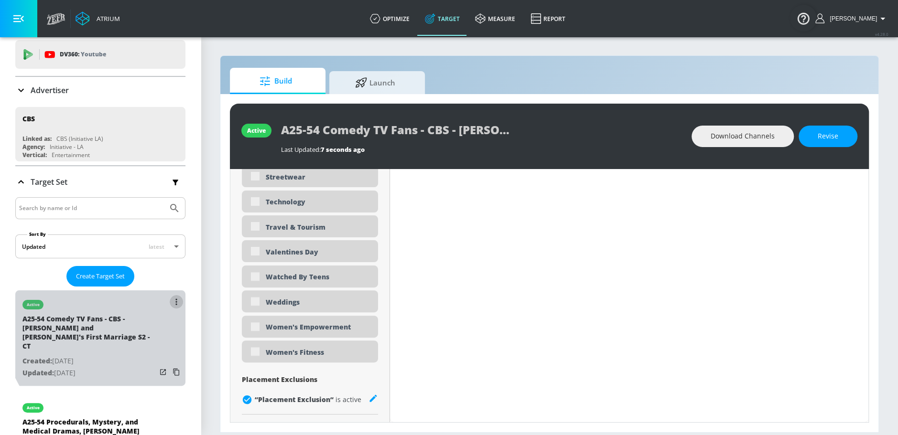
click at [170, 302] on button "list of Target Set" at bounding box center [176, 301] width 13 height 13
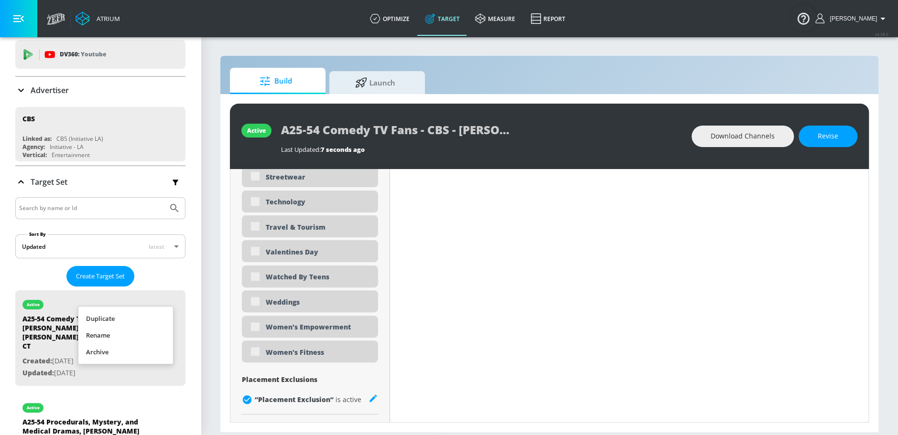
click at [129, 318] on li "Duplicate" at bounding box center [125, 319] width 95 height 17
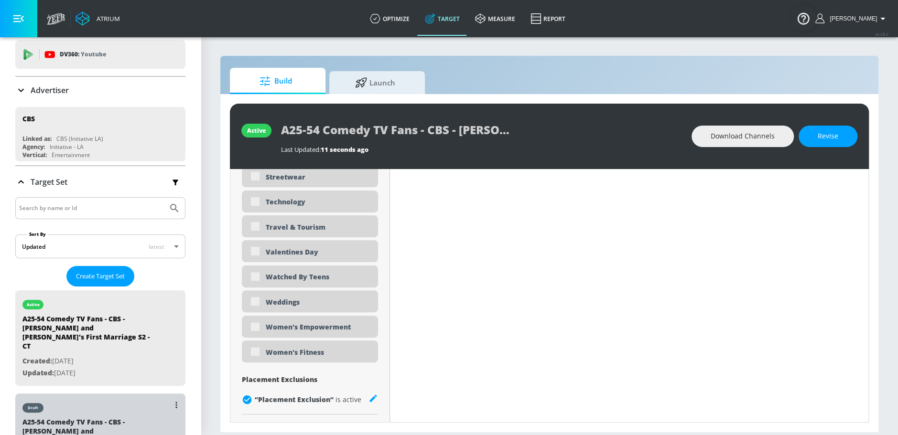
click at [61, 405] on div "draft" at bounding box center [89, 406] width 134 height 24
type input "A25-54 Comedy TV Fans - CBS - [PERSON_NAME] and [PERSON_NAME]'s First Marriage …"
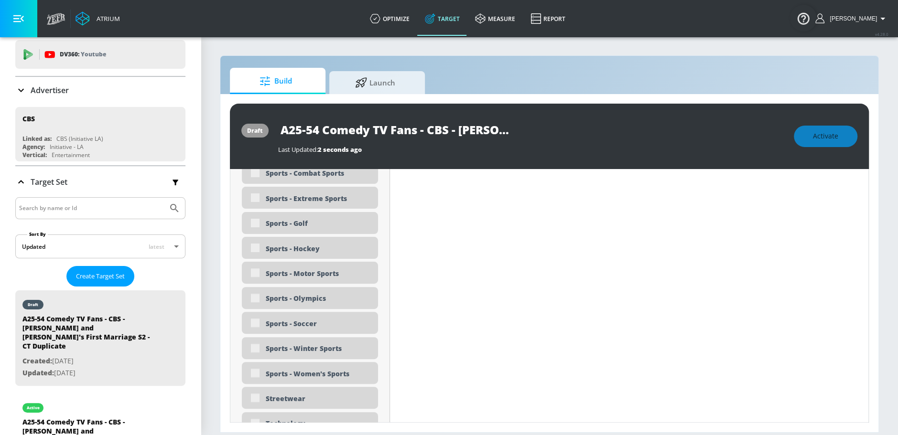
scroll to position [5844, 0]
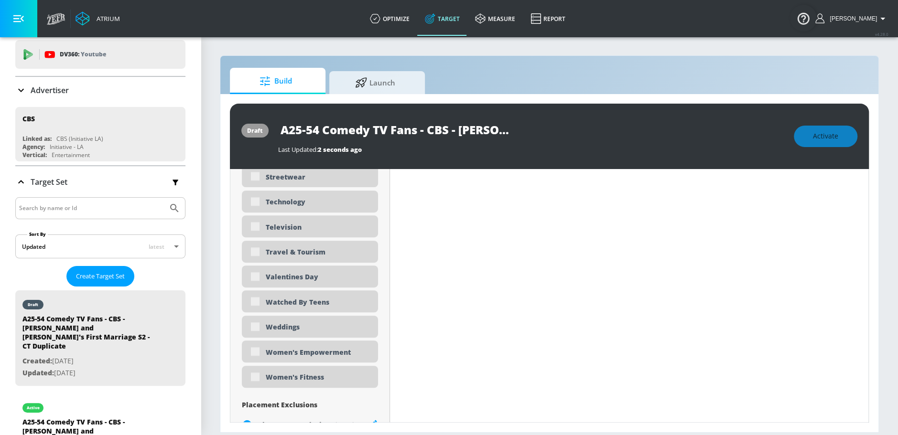
type input "0.5"
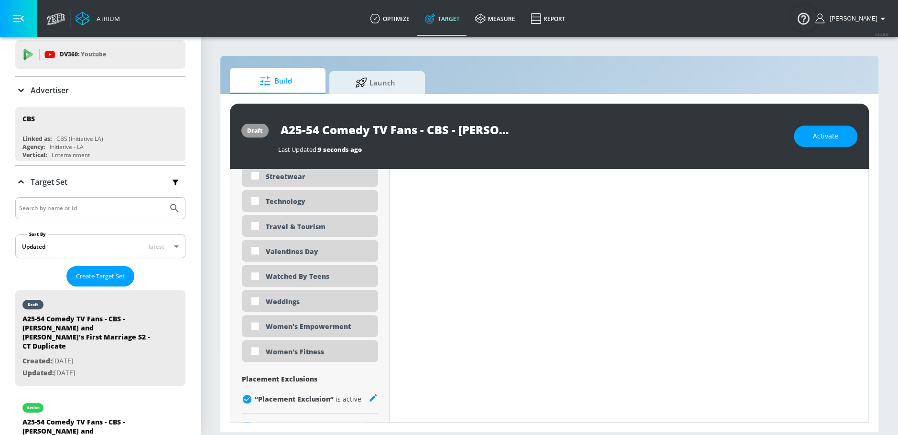
scroll to position [5622, 0]
click at [466, 121] on input "A25-54 Comedy TV Fans - CBS - [PERSON_NAME] and [PERSON_NAME]'s First Marriage …" at bounding box center [397, 130] width 239 height 22
drag, startPoint x: 472, startPoint y: 131, endPoint x: 624, endPoint y: 134, distance: 152.0
click at [624, 134] on div "A25-54 Comedy TV Fans - CBS - [PERSON_NAME] and [PERSON_NAME]'s First Marriage …" at bounding box center [531, 130] width 506 height 22
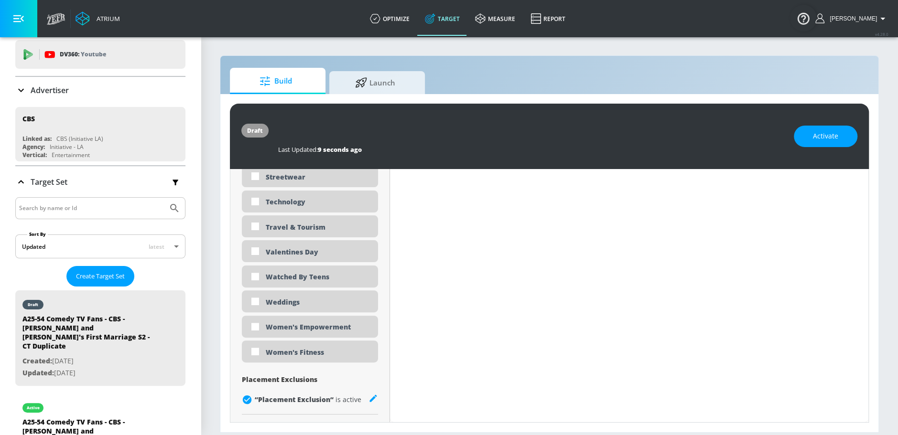
click at [500, 134] on input "A25-54 Comedy TV Fans - CBS - [PERSON_NAME] and [PERSON_NAME]'s First Marriage …" at bounding box center [397, 130] width 239 height 22
drag, startPoint x: 443, startPoint y: 127, endPoint x: 546, endPoint y: 136, distance: 103.1
click at [546, 136] on div "A25-54 Comedy TV Fans - CBS - [PERSON_NAME] and [PERSON_NAME]'s First Marriage …" at bounding box center [531, 130] width 506 height 22
type input "A25-54 Comedy TV Fans - CBS - [PERSON_NAME] and [PERSON_NAME]'s First Marriage …"
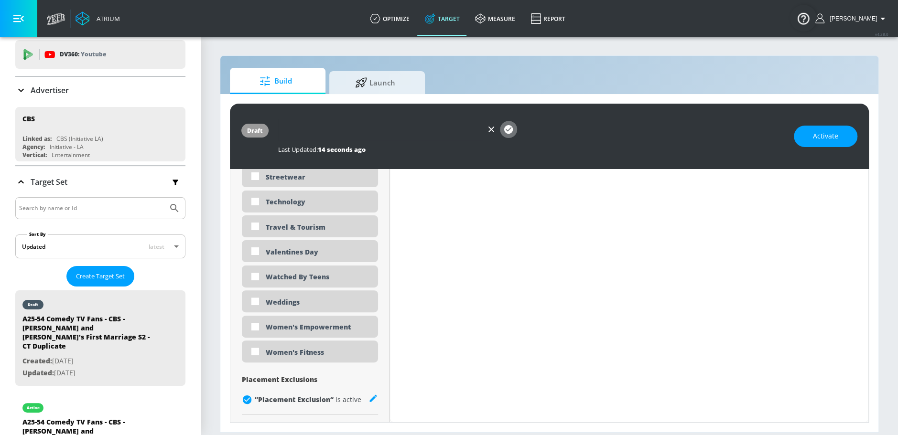
click at [511, 130] on icon "button" at bounding box center [508, 129] width 9 height 9
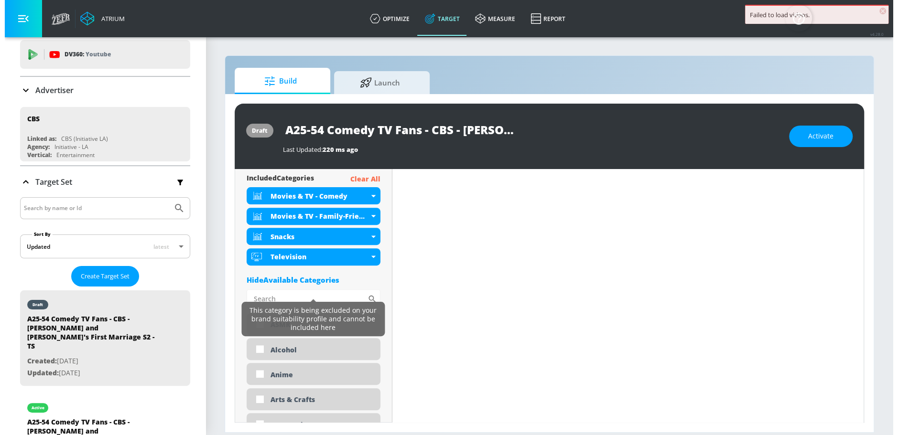
scroll to position [0, 0]
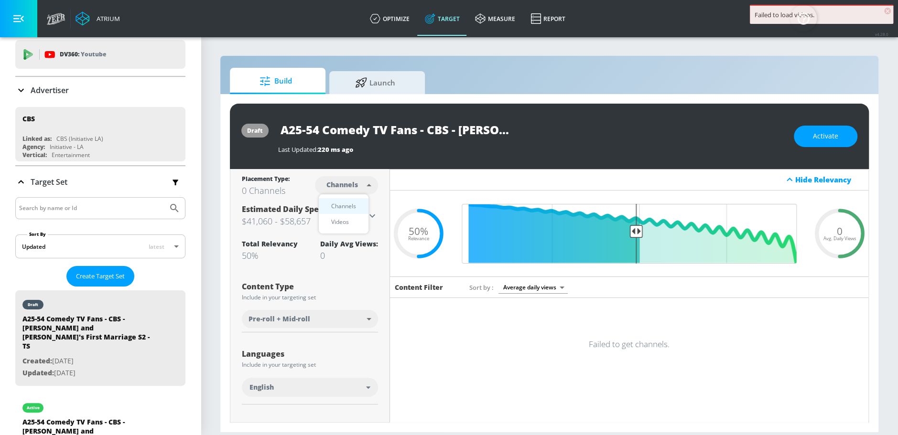
click at [352, 187] on body "Failed to load videos. × Atrium optimize Target measure Report optimize Target …" at bounding box center [449, 217] width 898 height 435
drag, startPoint x: 339, startPoint y: 219, endPoint x: 349, endPoint y: 206, distance: 16.1
click at [339, 219] on div "Videos" at bounding box center [339, 222] width 27 height 10
type input "videos"
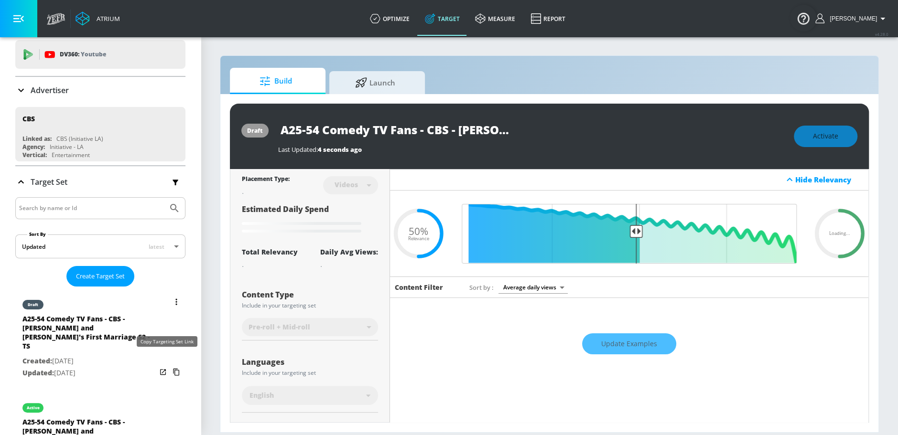
click at [169, 365] on icon "list of Target Set" at bounding box center [176, 372] width 15 height 15
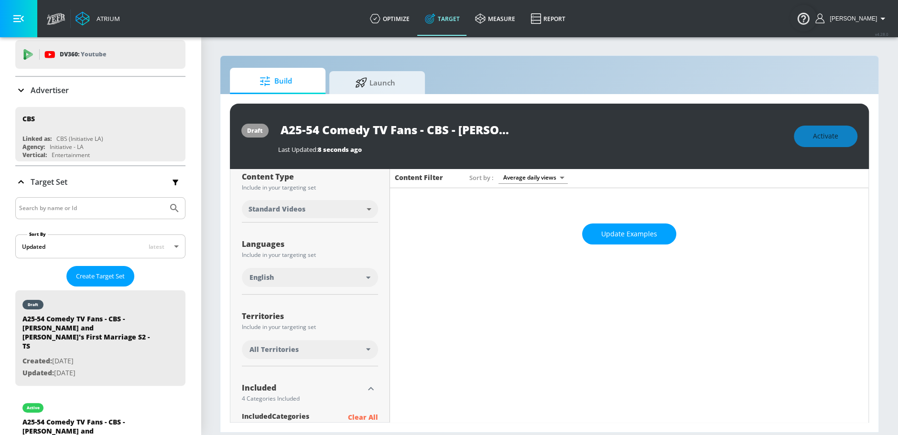
scroll to position [110, 0]
click at [310, 349] on div "All Territories" at bounding box center [307, 350] width 117 height 10
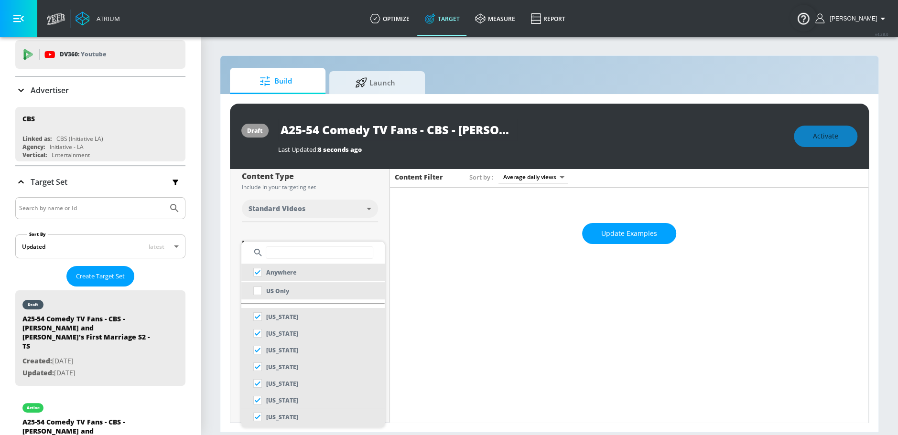
click at [295, 293] on li "US Only" at bounding box center [312, 290] width 143 height 17
checkbox input "false"
checkbox input "true"
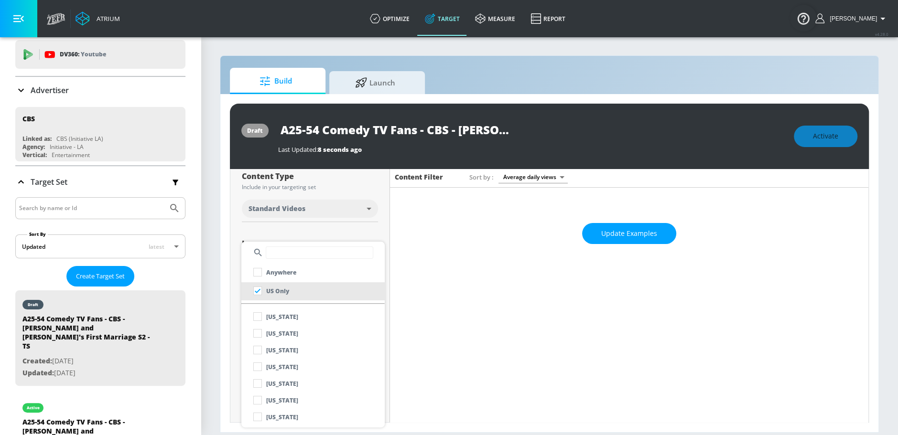
click at [327, 209] on div at bounding box center [449, 217] width 898 height 435
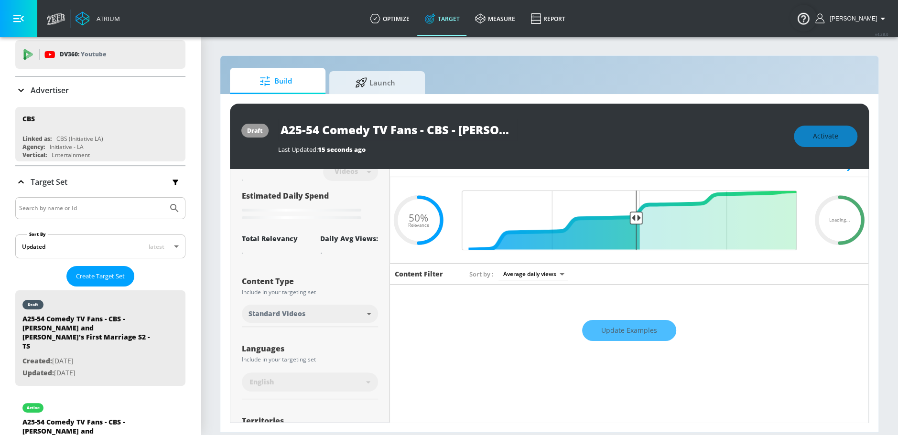
scroll to position [0, 0]
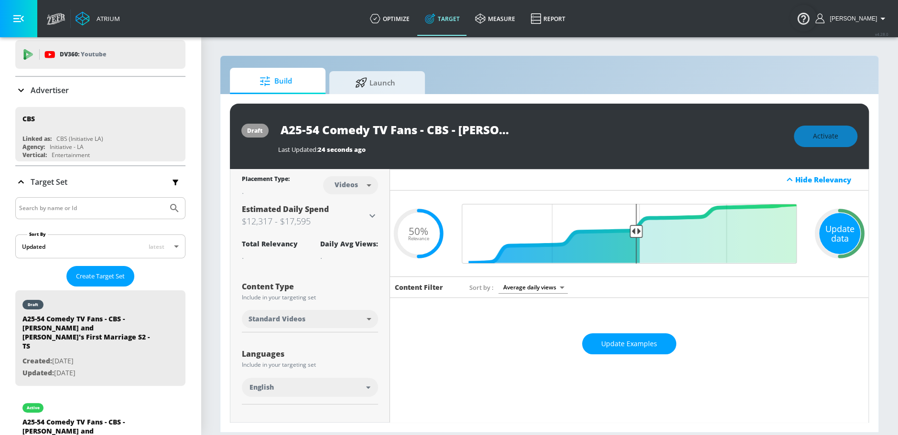
click at [831, 233] on div "Update data" at bounding box center [839, 233] width 41 height 41
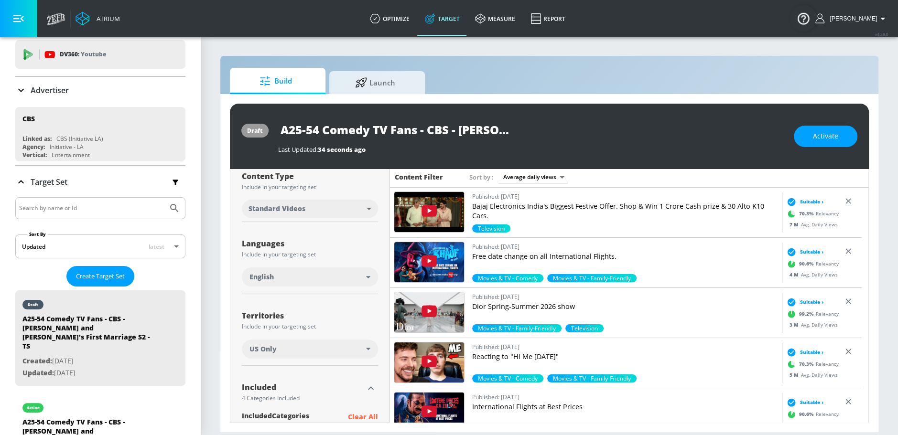
scroll to position [188, 0]
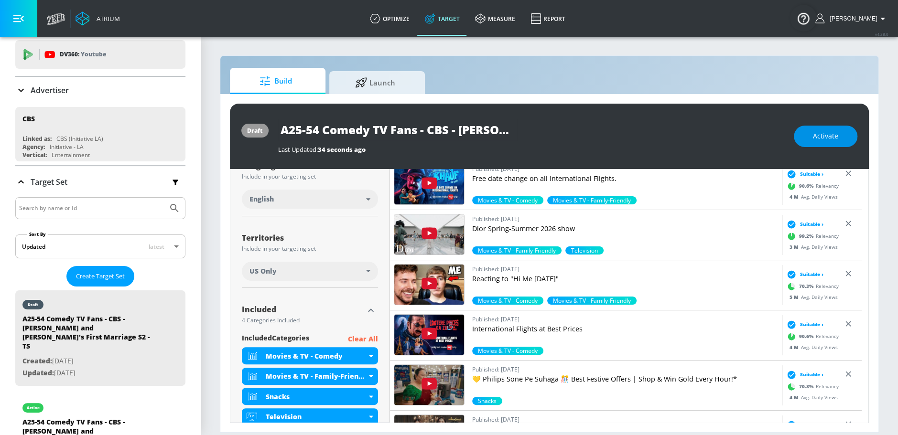
click at [819, 139] on span "Activate" at bounding box center [825, 136] width 25 height 12
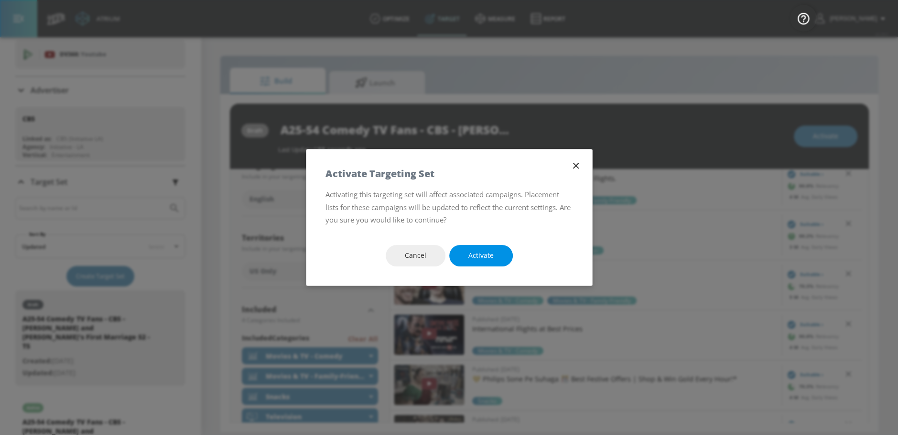
click at [468, 249] on button "Activate" at bounding box center [481, 256] width 64 height 22
